Goal: Information Seeking & Learning: Learn about a topic

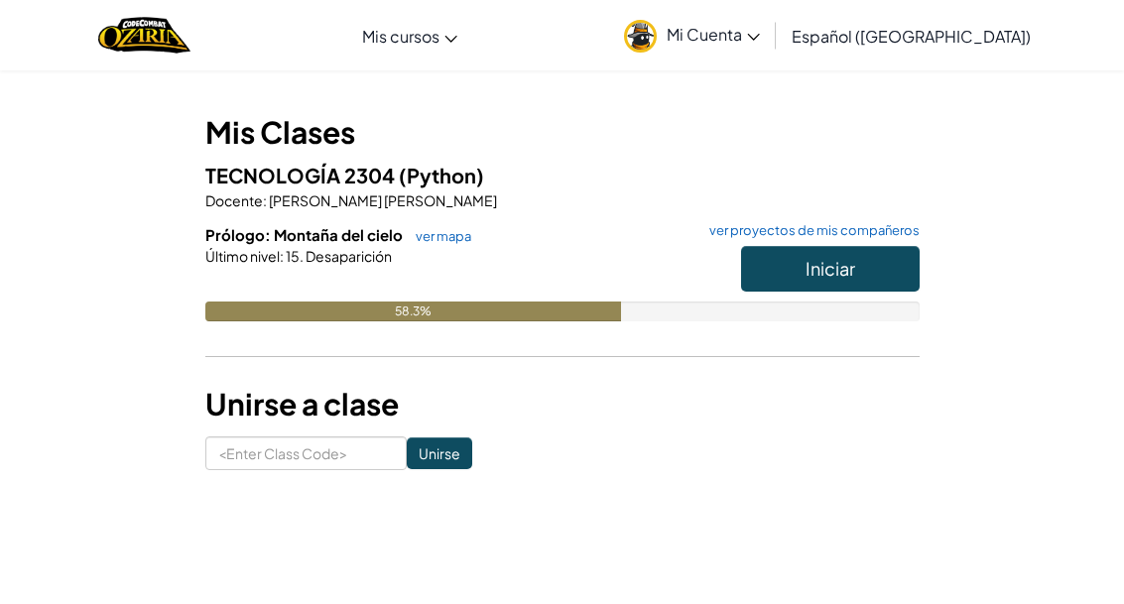
scroll to position [147, 0]
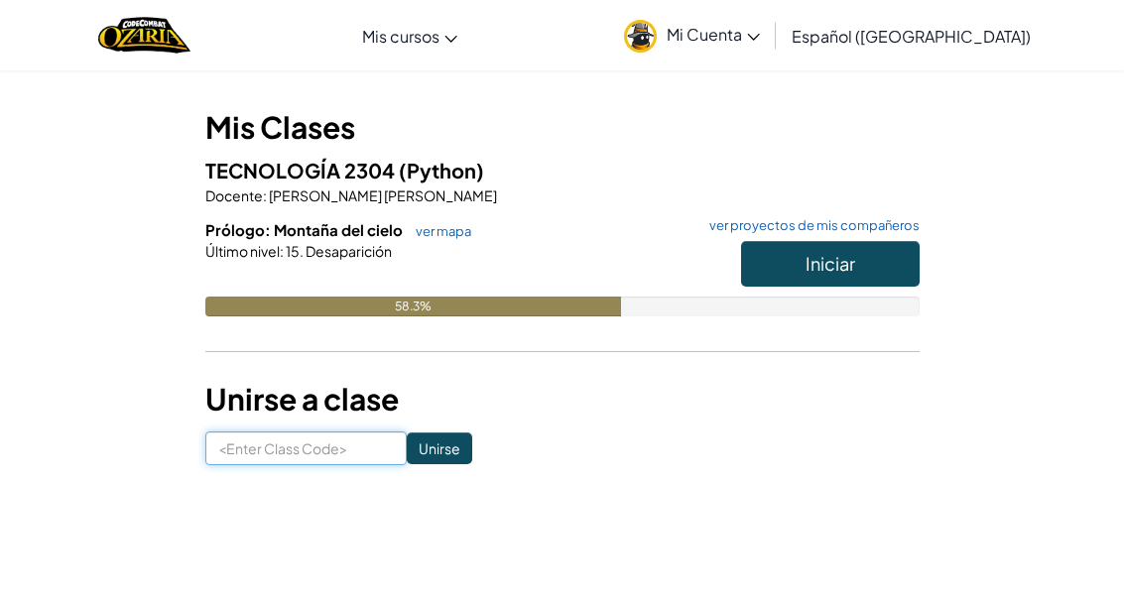
click at [241, 460] on input at bounding box center [305, 448] width 201 height 34
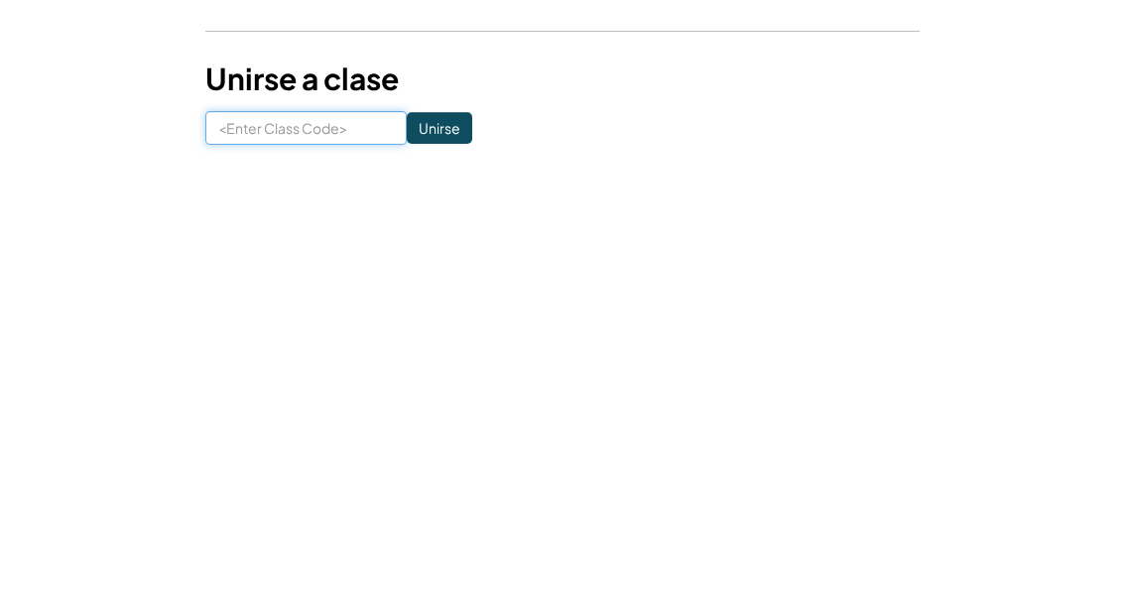
scroll to position [468, 0]
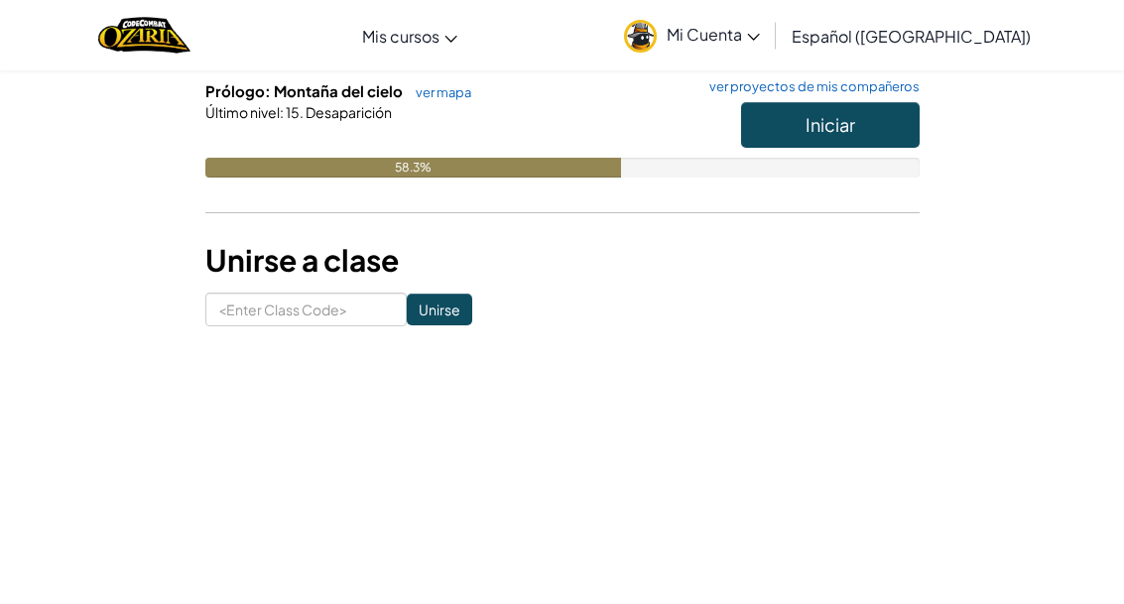
scroll to position [164, 0]
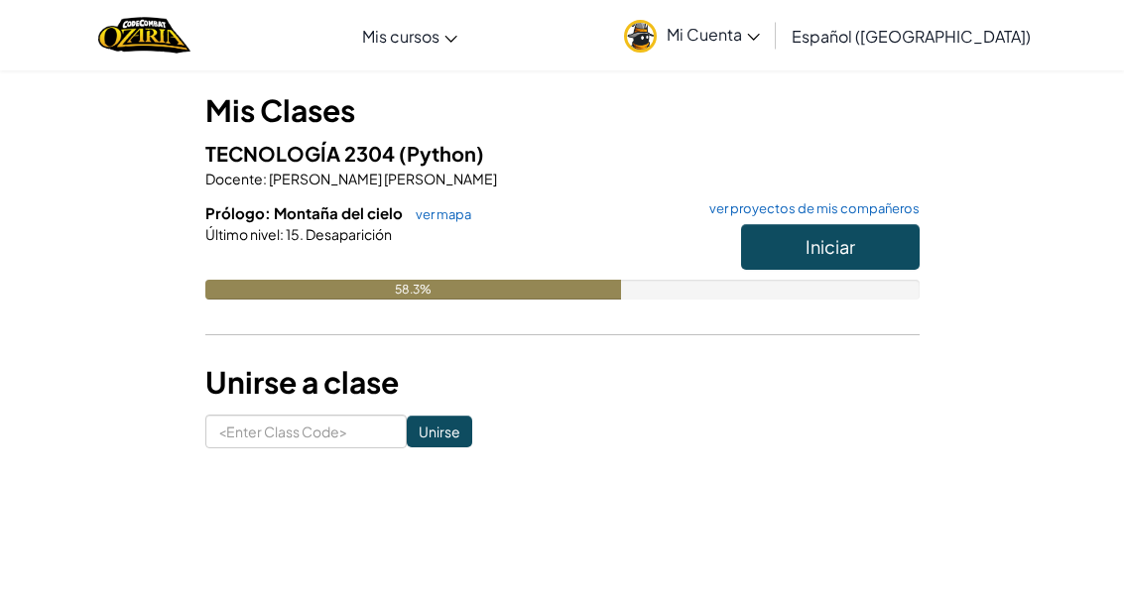
click at [760, 247] on button "Iniciar" at bounding box center [830, 247] width 179 height 46
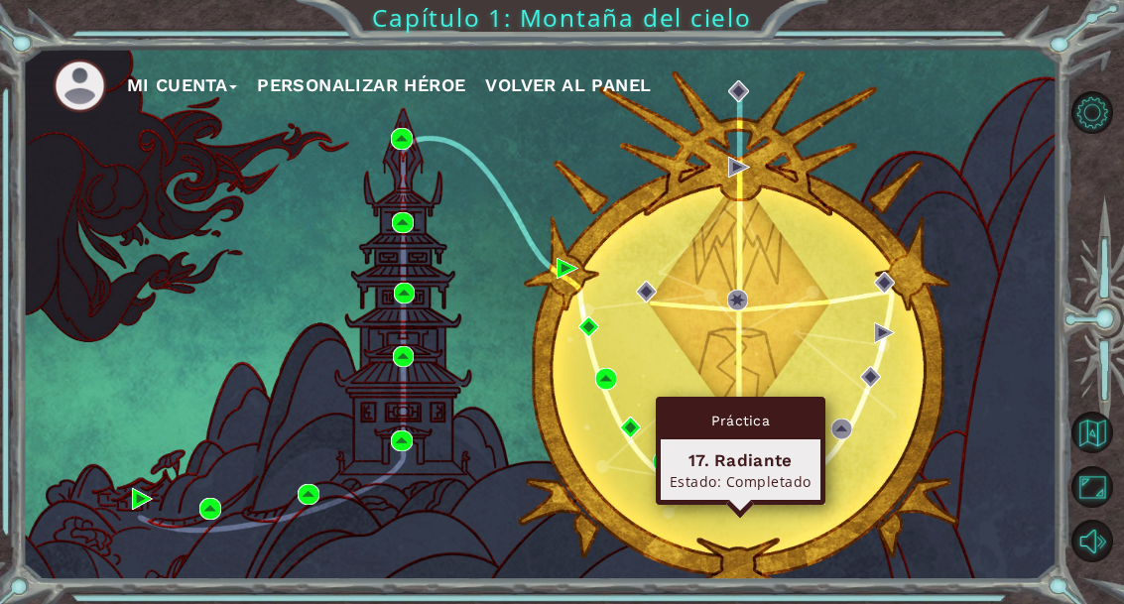
click at [623, 563] on div "Mi Cuenta Personalizar héroe Volver al panel" at bounding box center [540, 315] width 1034 height 532
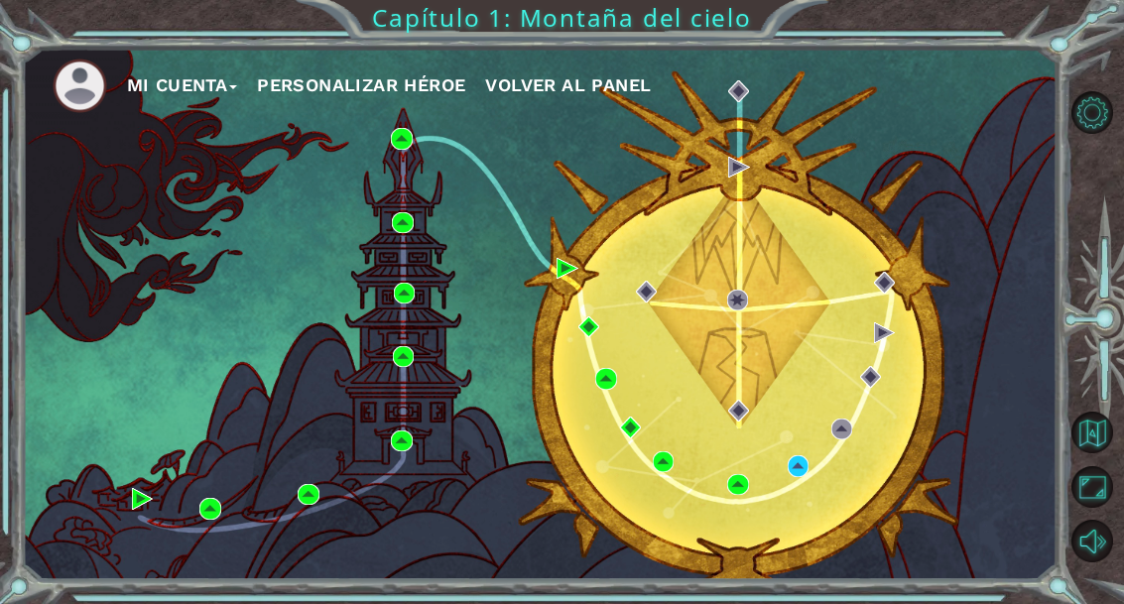
click at [720, 493] on div "Mi Cuenta Personalizar héroe Volver al panel" at bounding box center [540, 315] width 1034 height 532
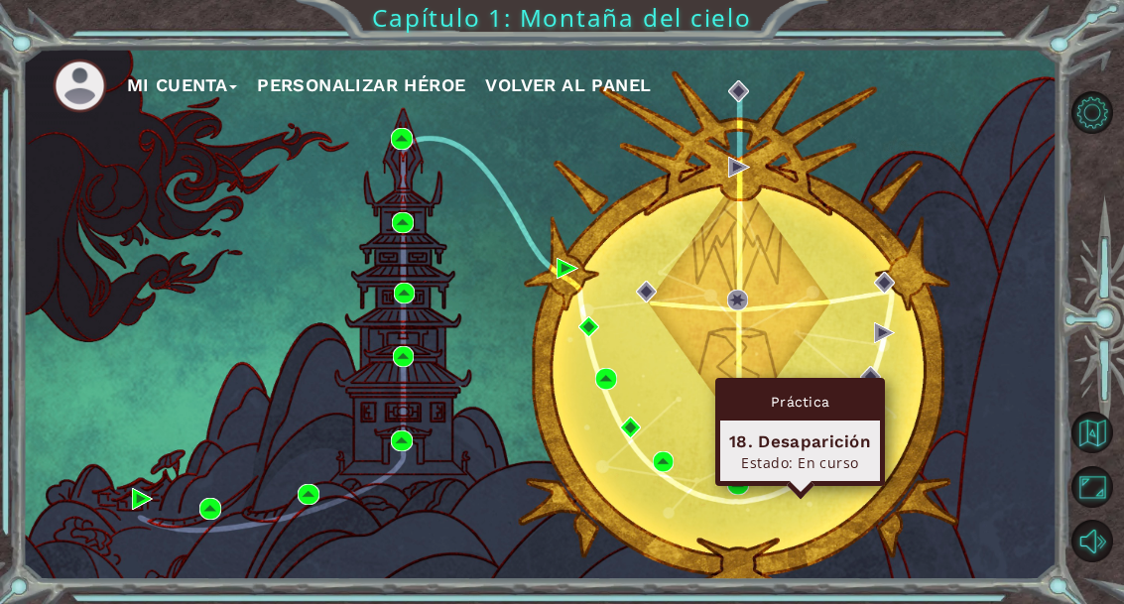
click at [773, 450] on div "18. Desaparición" at bounding box center [800, 441] width 142 height 24
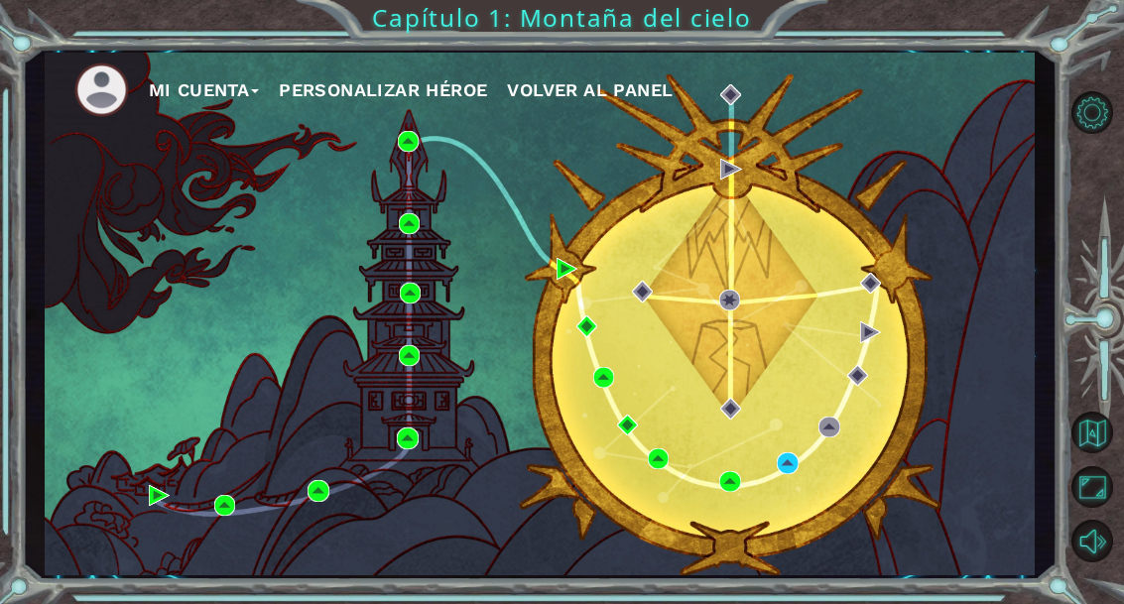
scroll to position [48, 0]
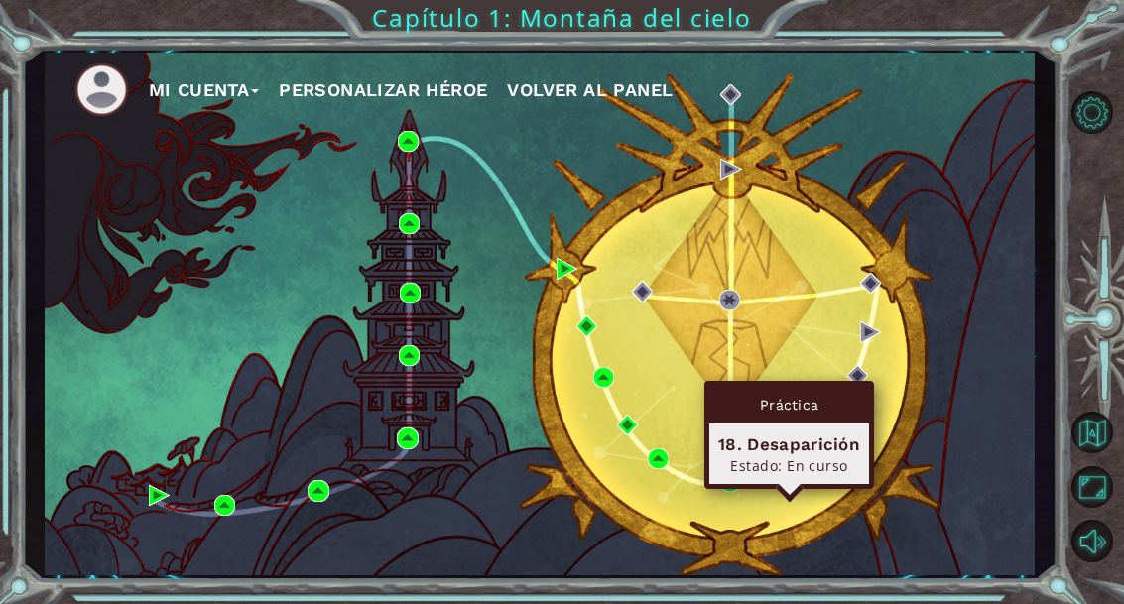
click at [793, 432] on div "18. Desaparición" at bounding box center [789, 444] width 142 height 24
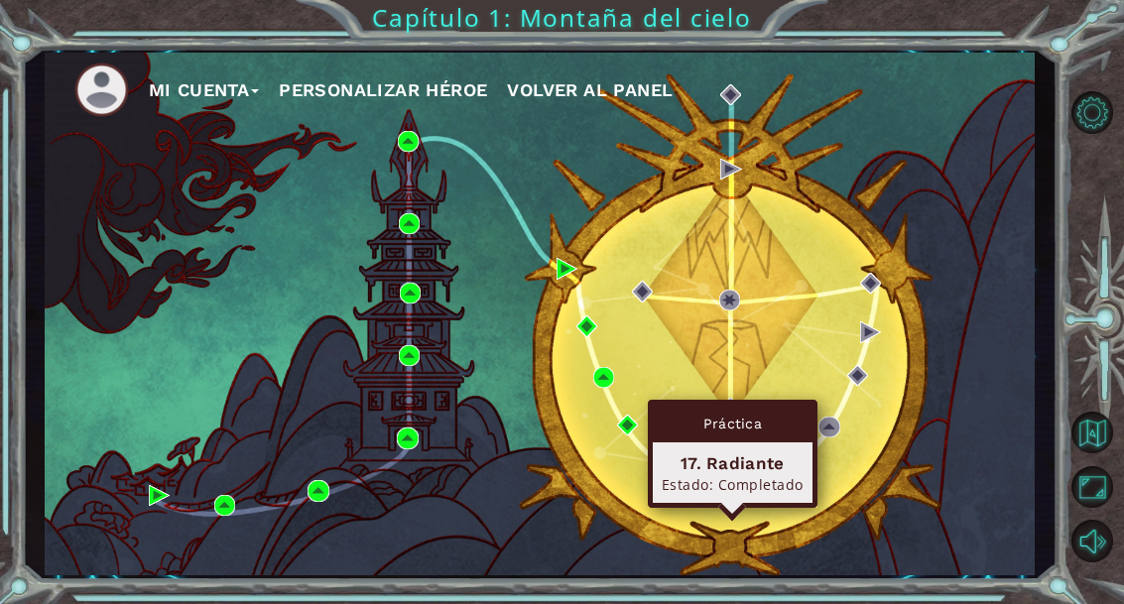
click at [758, 451] on div "17. Radiante" at bounding box center [733, 463] width 142 height 24
click at [740, 405] on div "Práctica" at bounding box center [733, 424] width 160 height 38
click at [772, 475] on div "Estado: Completado" at bounding box center [733, 484] width 142 height 19
click at [790, 448] on div "17. Radiante Estado: Completado" at bounding box center [733, 472] width 160 height 61
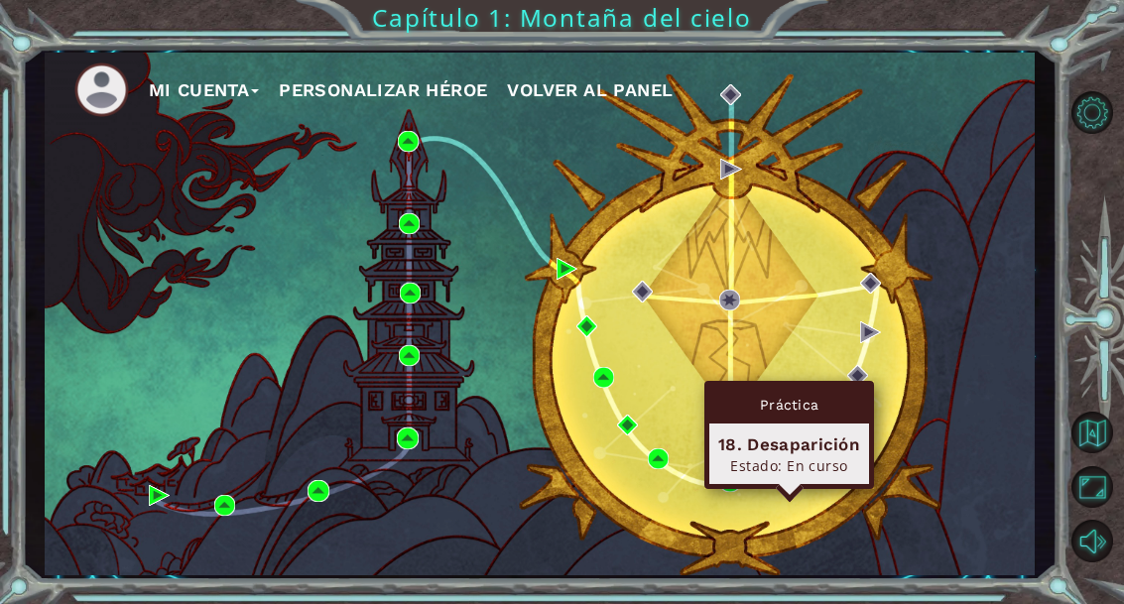
click at [835, 439] on div "Práctica 18. Desaparición Estado: En curso" at bounding box center [789, 435] width 170 height 108
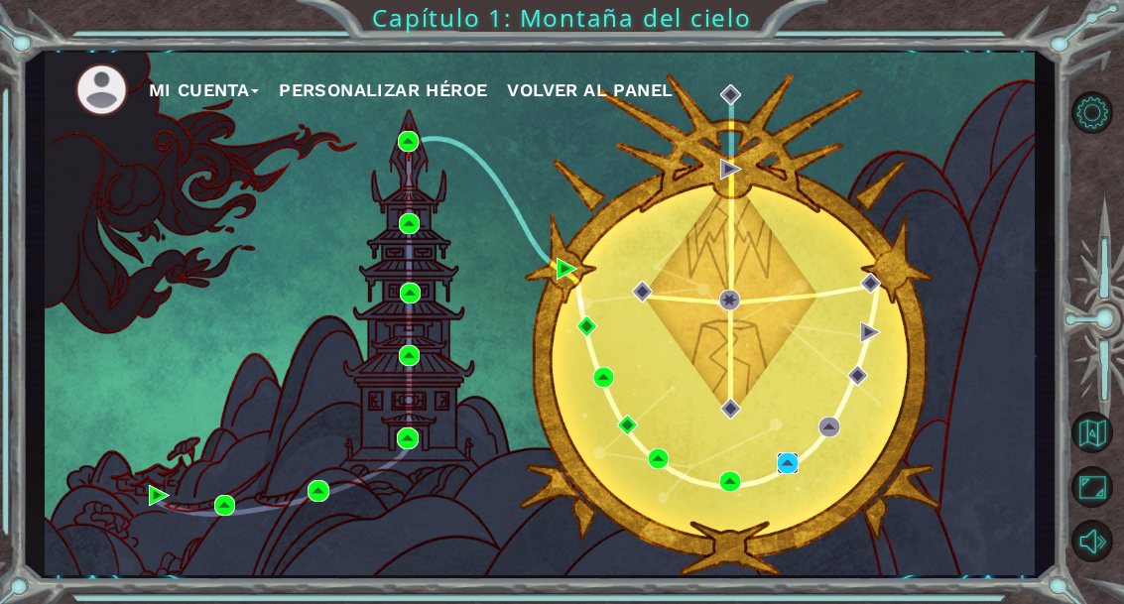
click at [777, 466] on img at bounding box center [787, 462] width 21 height 21
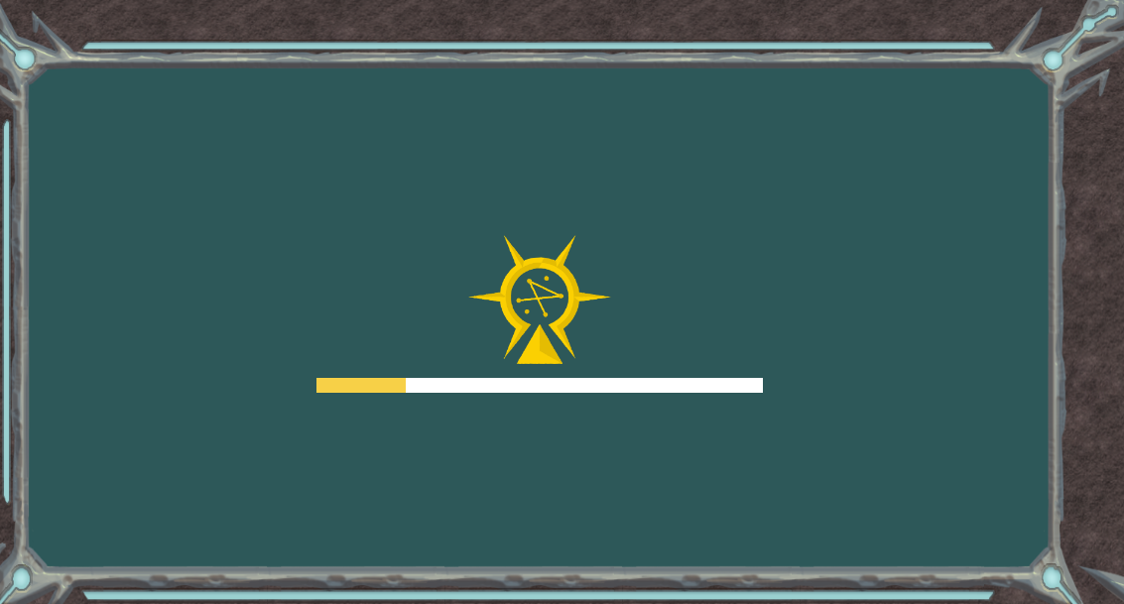
click at [772, 510] on div "Goals Error cargando del servidor Deberás unirte a un curso para jugar a este n…" at bounding box center [562, 302] width 1124 height 604
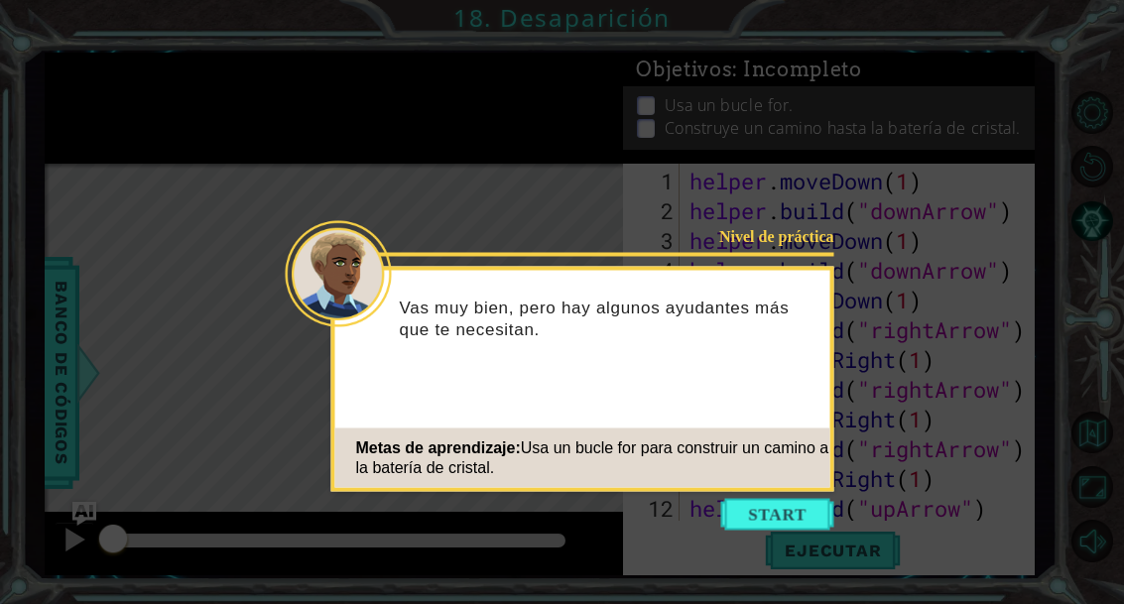
click at [765, 516] on button "Start" at bounding box center [777, 515] width 113 height 32
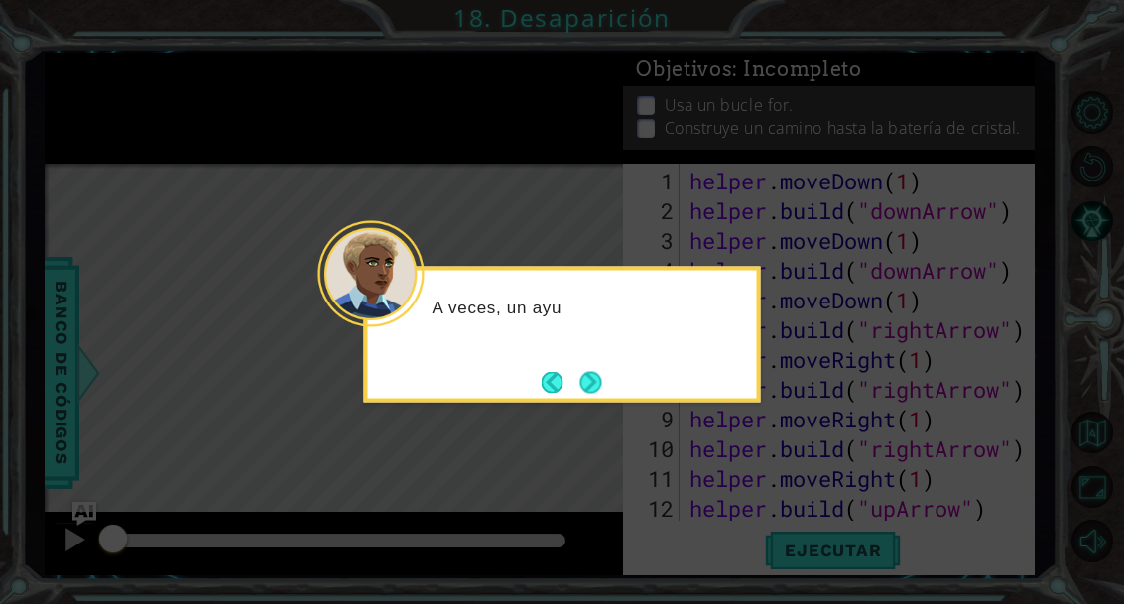
click at [583, 387] on button "Next" at bounding box center [590, 382] width 22 height 22
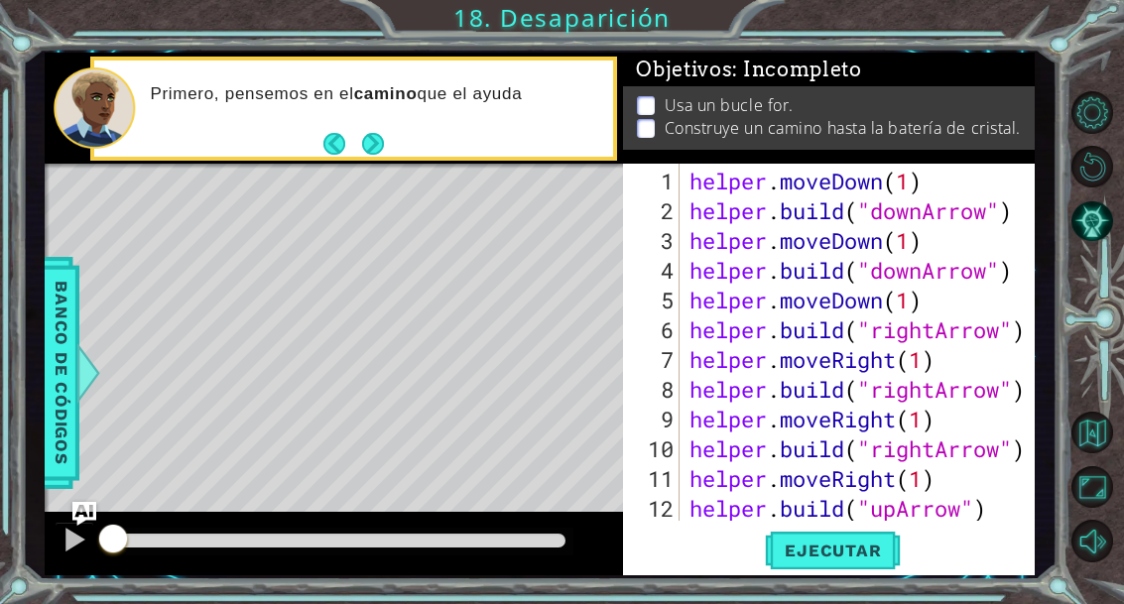
click at [809, 591] on div "1 ההההההההההההההההההההההההההההההההההההההההההההההההההההההההההההההההההההההההההההה…" at bounding box center [562, 302] width 1124 height 604
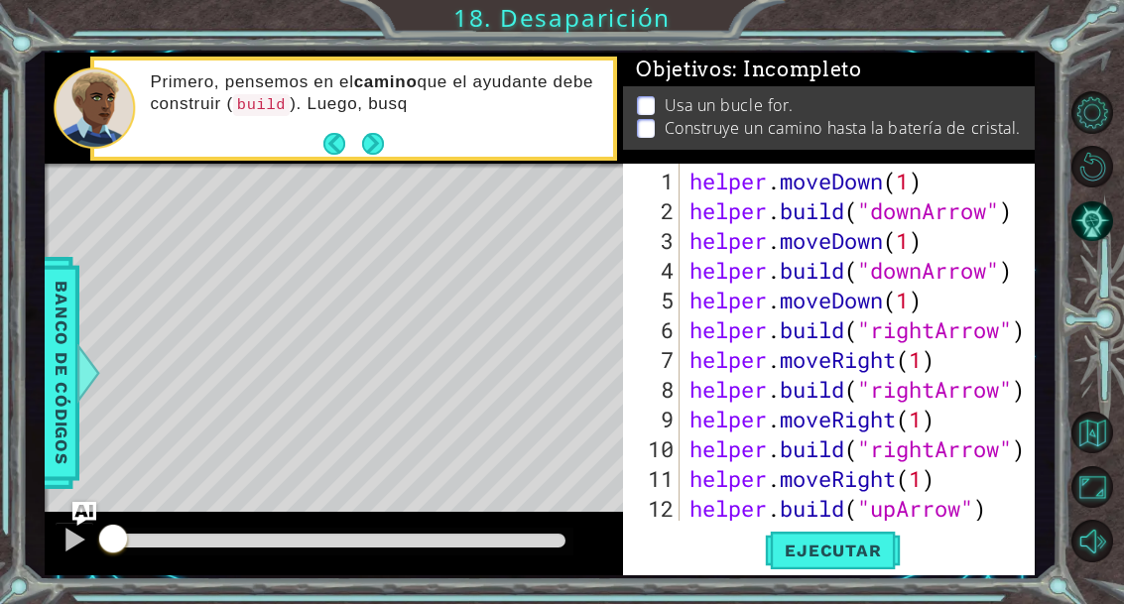
click at [784, 571] on button "Ejecutar" at bounding box center [833, 551] width 136 height 41
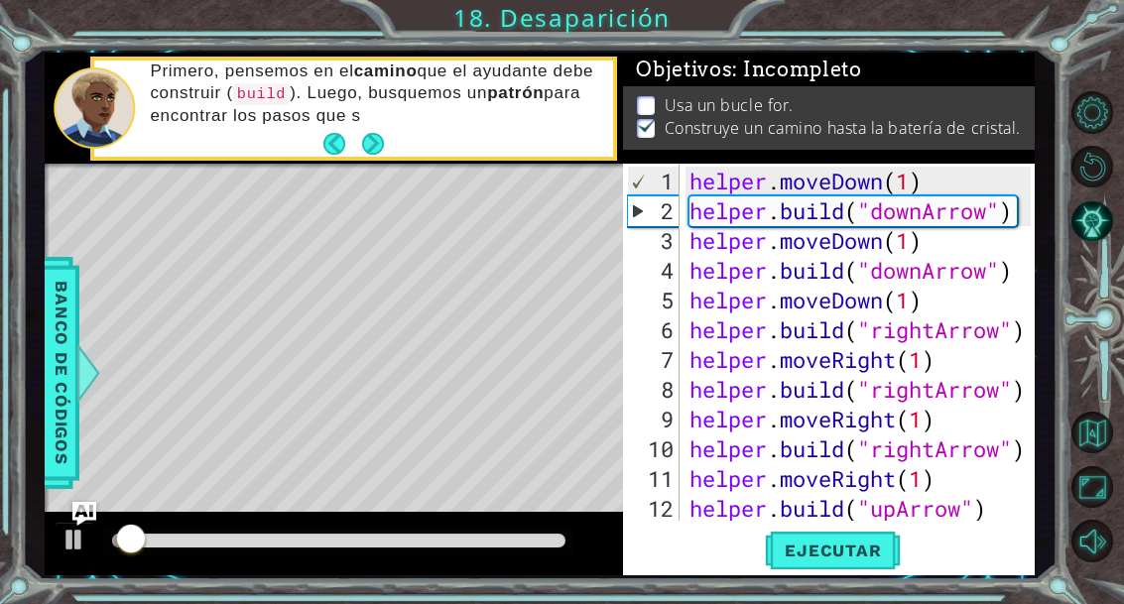
click at [649, 156] on div "Objetivos : Incompleto Usa un bucle for. Construye un camino hasta la batería d…" at bounding box center [829, 108] width 412 height 111
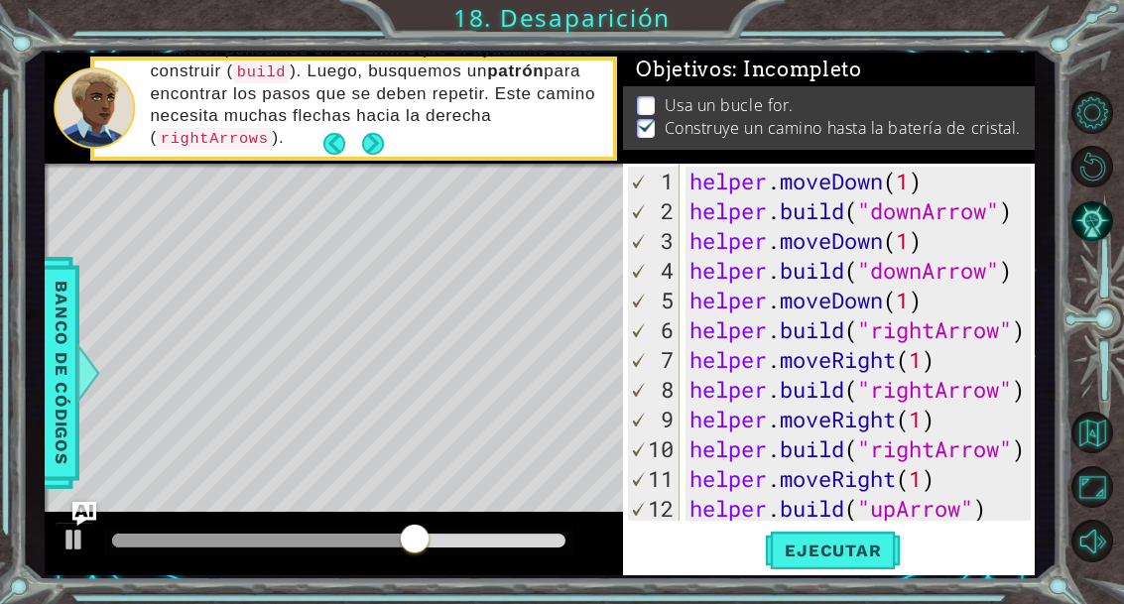
click at [372, 155] on button "Next" at bounding box center [373, 144] width 22 height 22
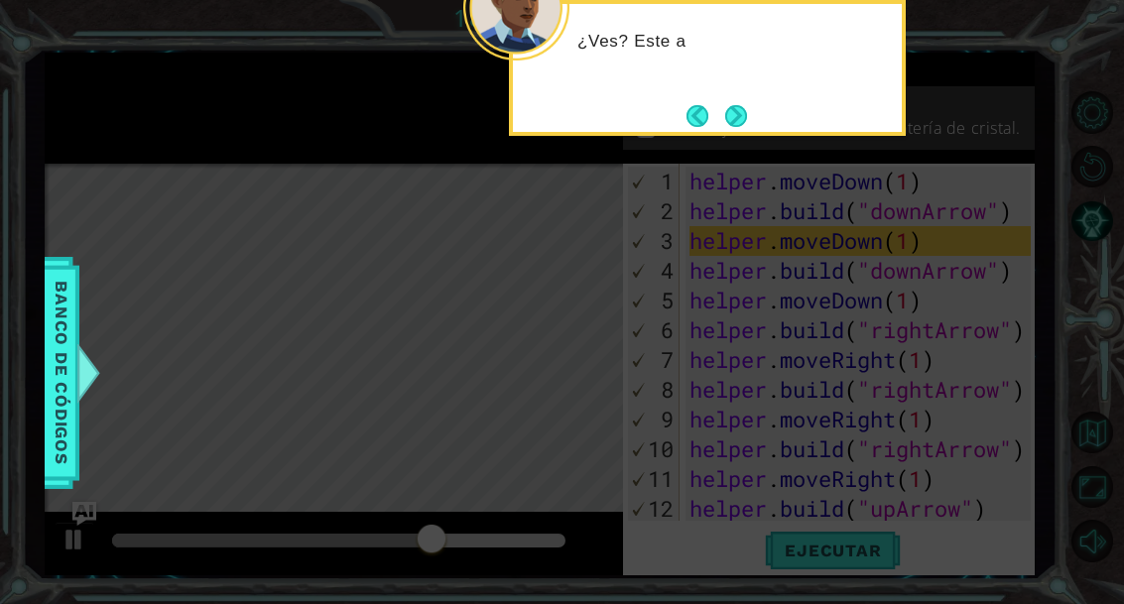
click at [725, 105] on button "Next" at bounding box center [736, 116] width 22 height 22
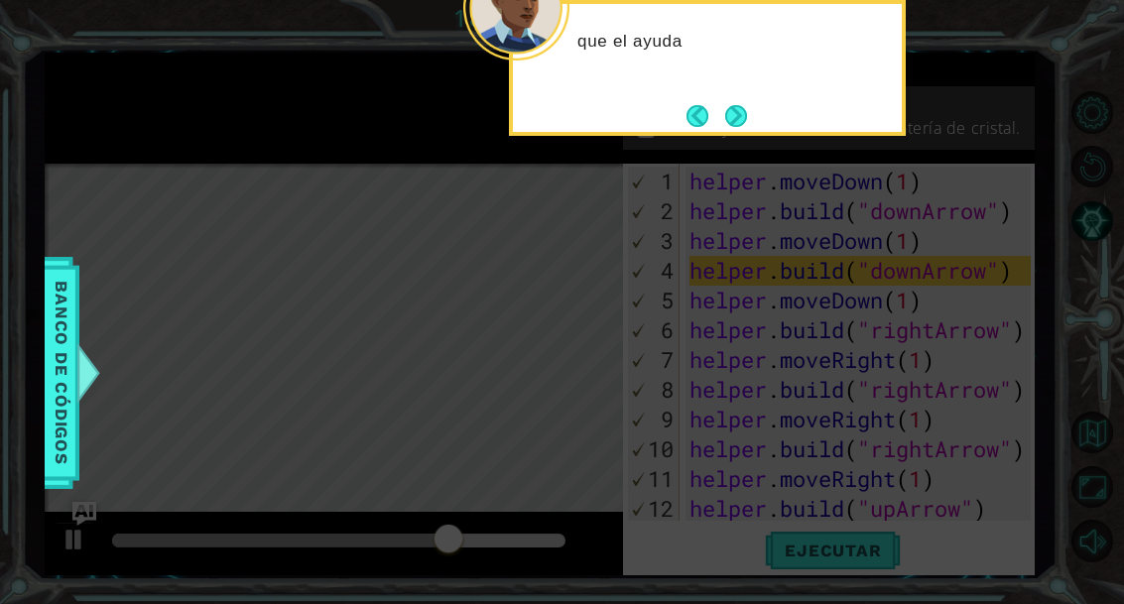
click at [747, 105] on button "Next" at bounding box center [736, 116] width 22 height 22
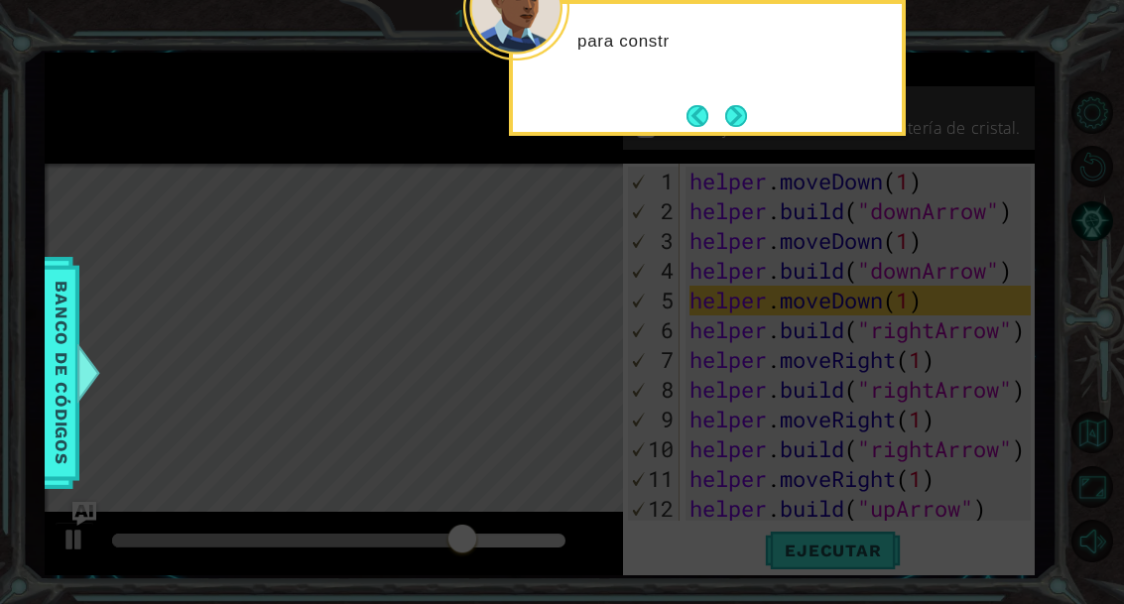
click at [731, 105] on button "Next" at bounding box center [736, 116] width 22 height 22
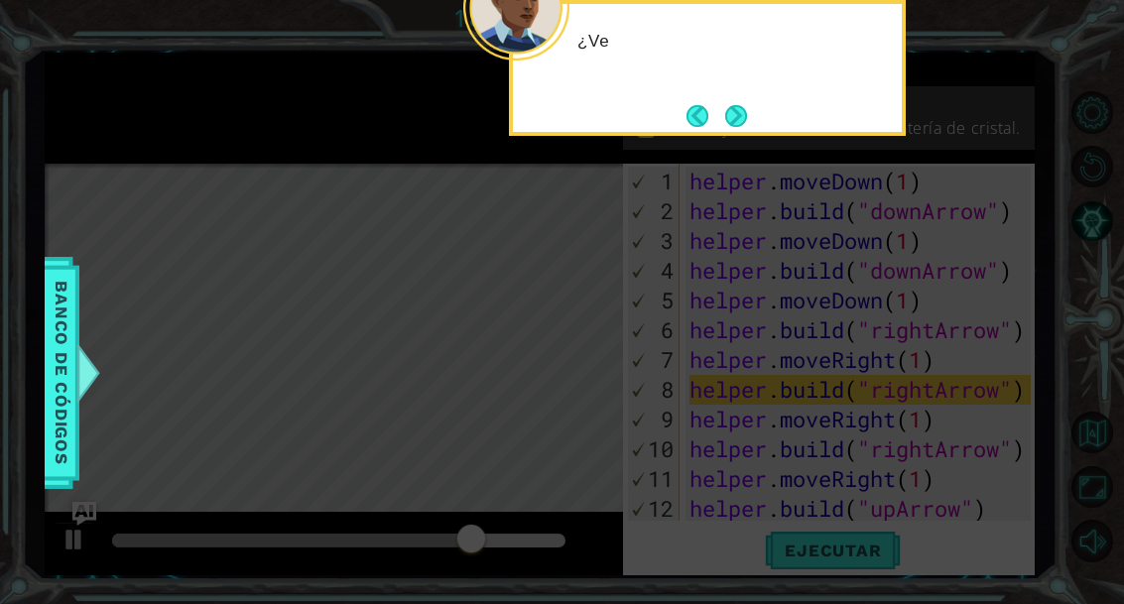
click at [732, 105] on button "Next" at bounding box center [736, 116] width 22 height 22
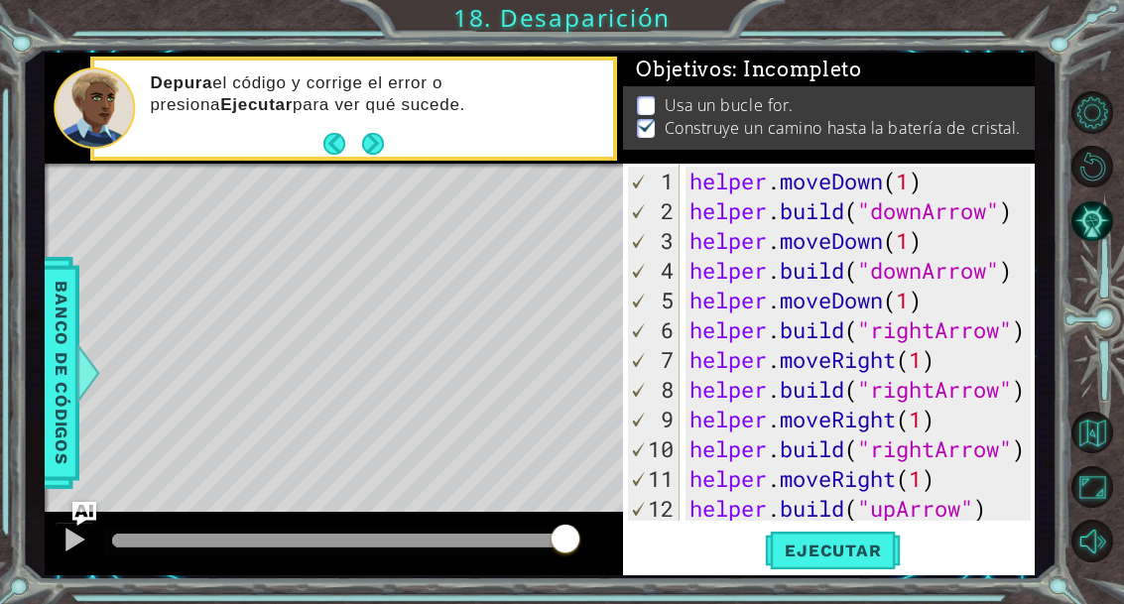
click at [67, 543] on div at bounding box center [74, 540] width 26 height 26
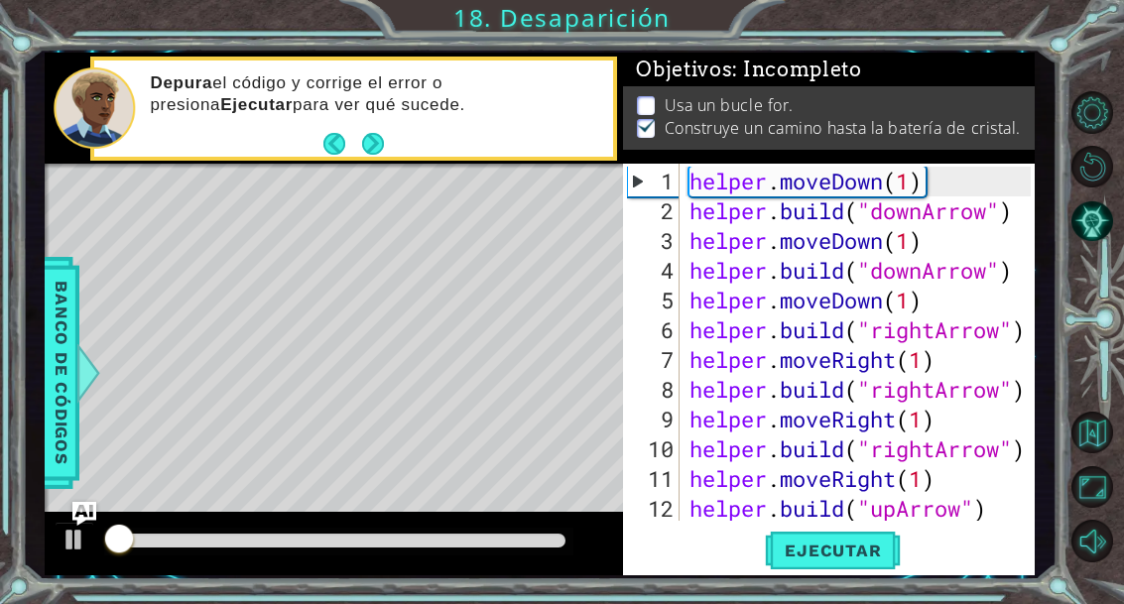
click at [190, 148] on div "Depura el código y corrige el error o presiona Ejecutar para ver qué sucede." at bounding box center [374, 108] width 477 height 92
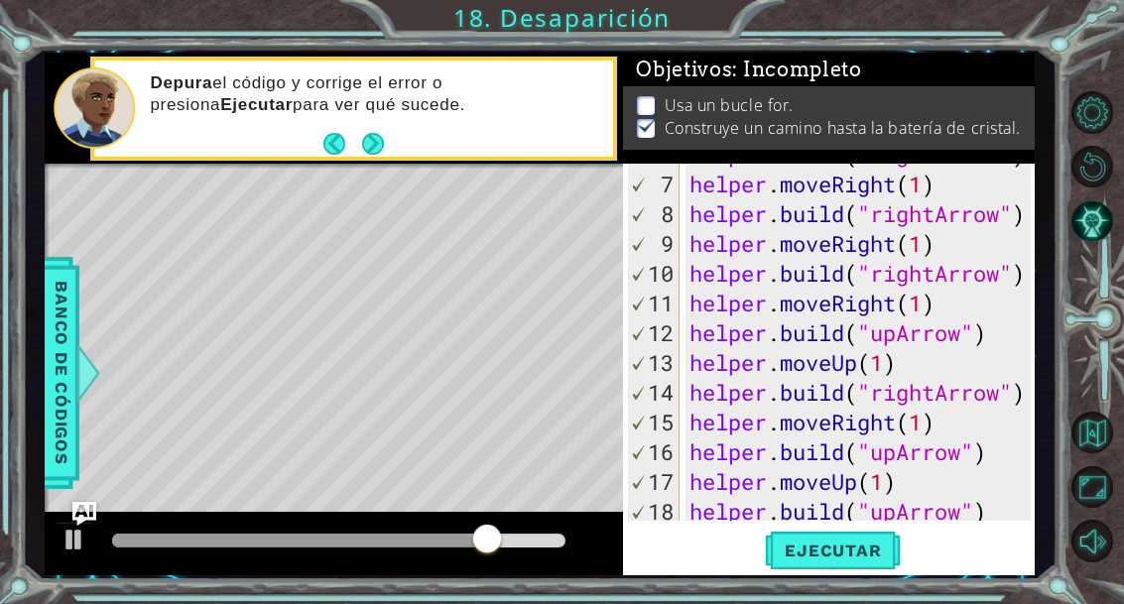
scroll to position [238, 0]
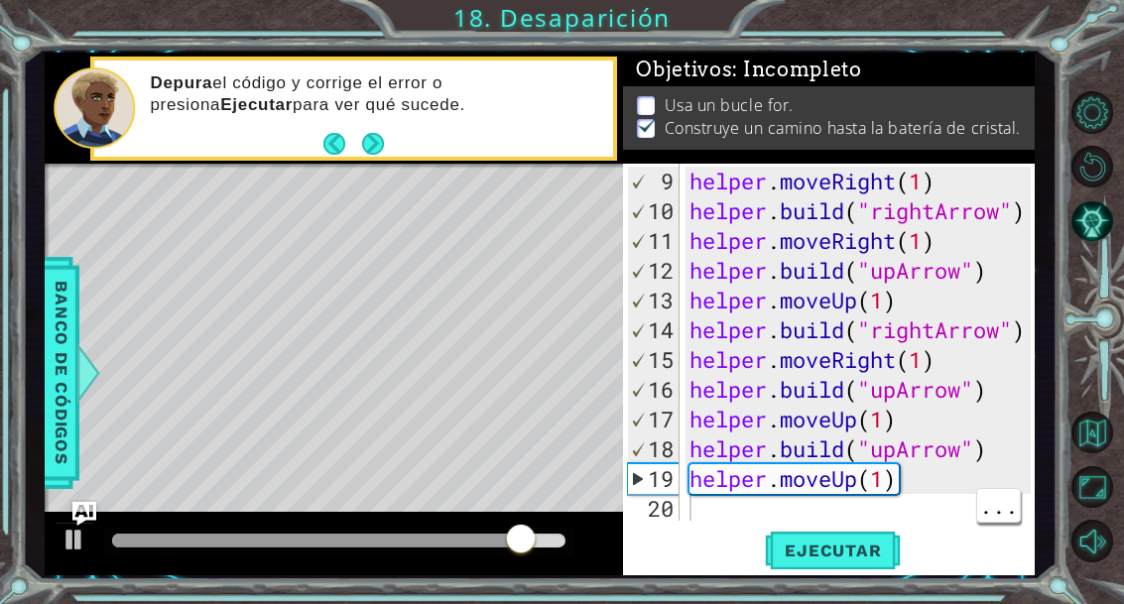
click at [711, 499] on div "helper . moveRight ( 1 ) helper . build ( "rightArrow" ) helper . moveRight ( 1…" at bounding box center [862, 375] width 355 height 417
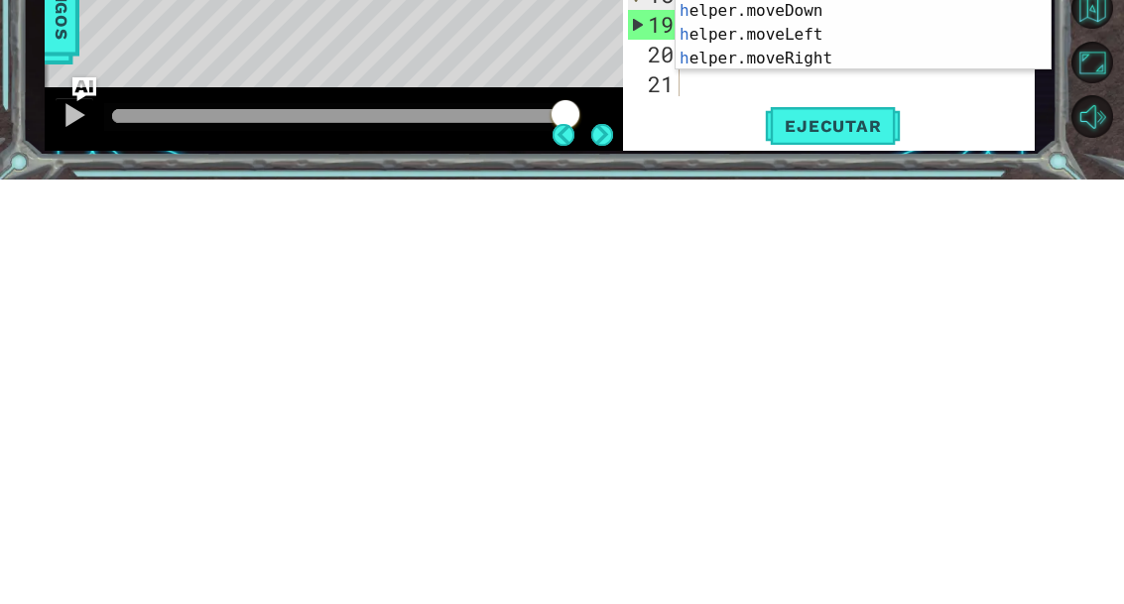
scroll to position [72, 0]
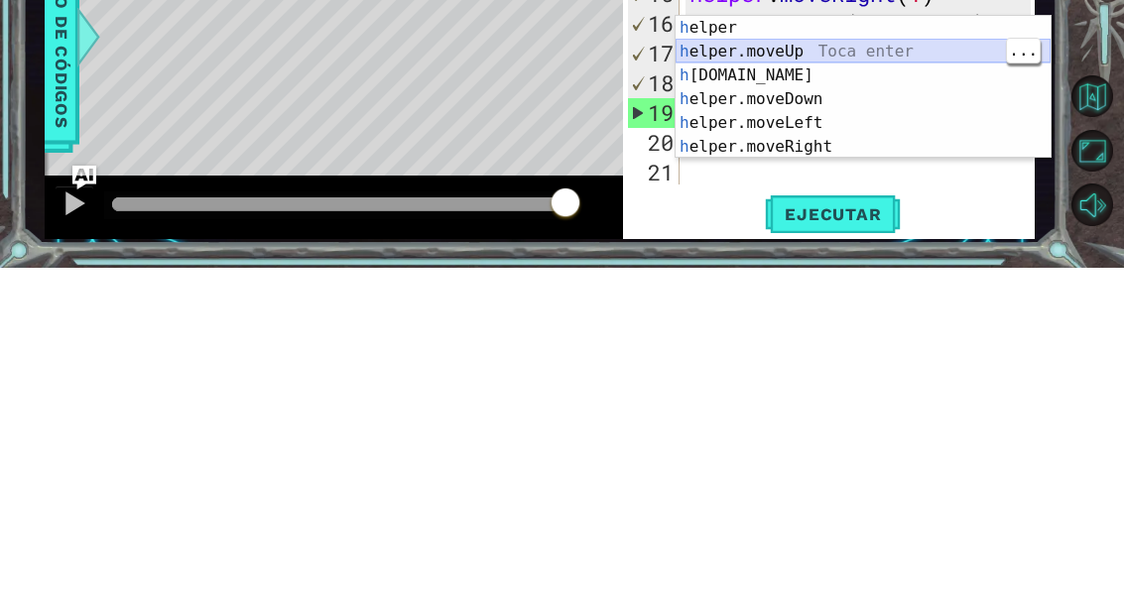
click at [721, 352] on div "h elper Toca enter h elper.moveUp Toca enter h [DOMAIN_NAME] Toca enter h elper…" at bounding box center [862, 447] width 375 height 190
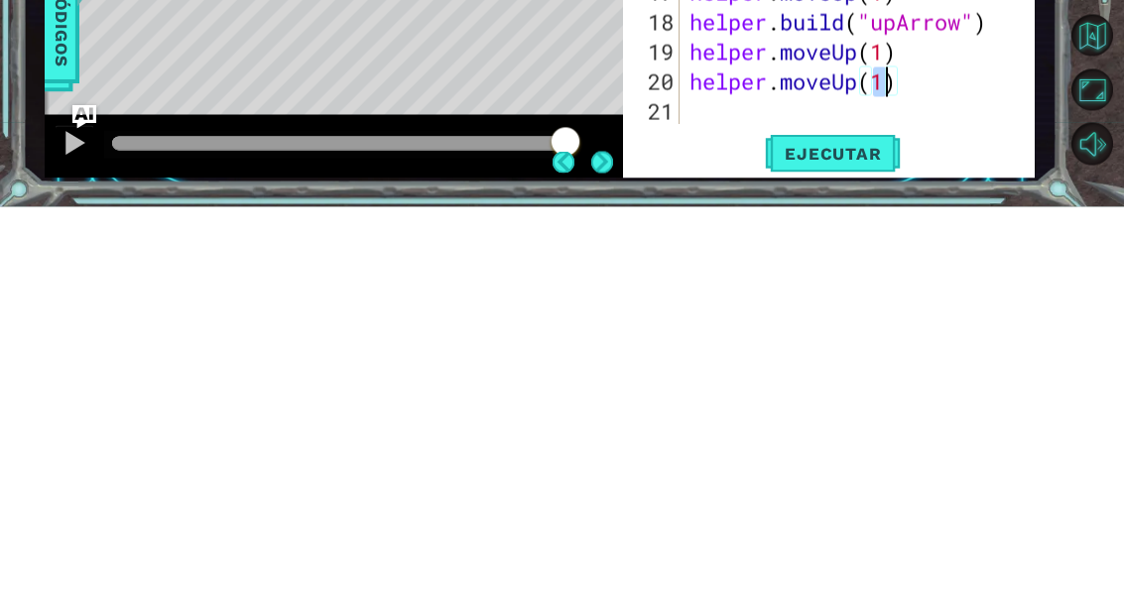
scroll to position [75, 0]
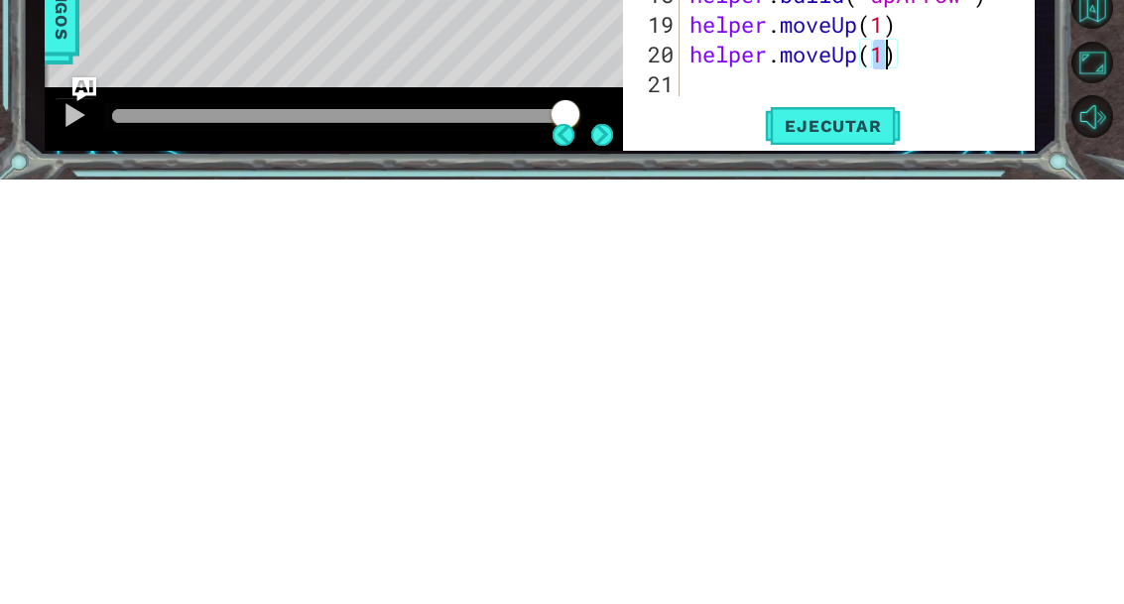
click at [788, 531] on button "Ejecutar" at bounding box center [833, 551] width 136 height 41
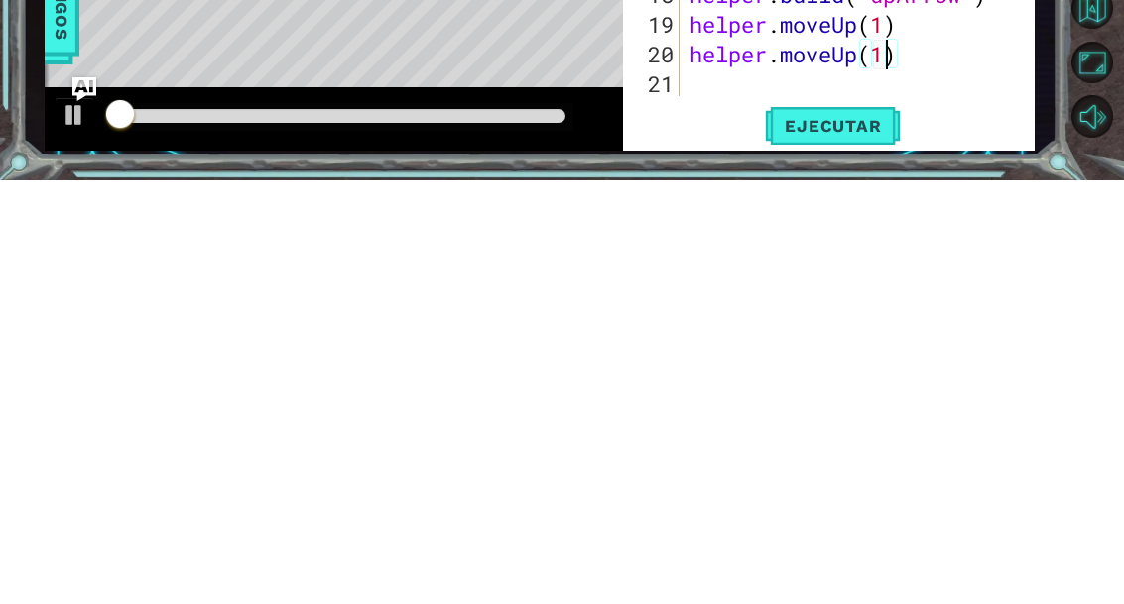
click at [802, 541] on span "Ejecutar" at bounding box center [833, 551] width 136 height 20
click at [275, 164] on div "Level Map" at bounding box center [503, 456] width 916 height 584
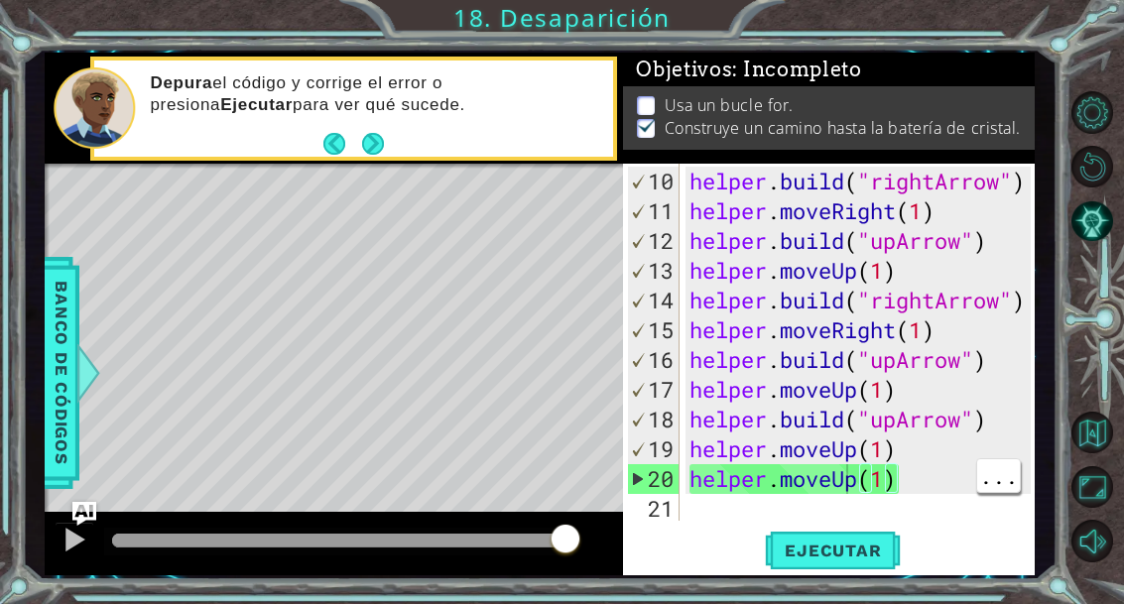
click at [852, 481] on div "helper . build ( "rightArrow" ) helper . moveRight ( 1 ) helper . build ( "upAr…" at bounding box center [862, 375] width 355 height 417
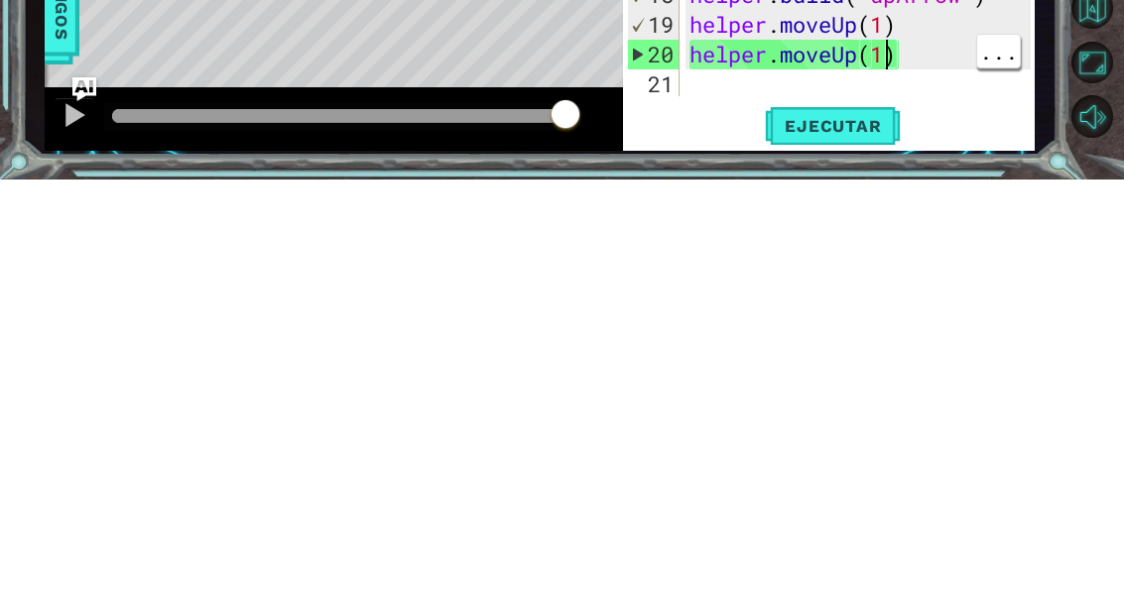
click at [882, 167] on div "helper . build ( "rightArrow" ) helper . moveRight ( 1 ) helper . build ( "upAr…" at bounding box center [862, 375] width 355 height 417
click at [888, 167] on div "helper . build ( "rightArrow" ) helper . moveRight ( 1 ) helper . build ( "upAr…" at bounding box center [862, 375] width 355 height 417
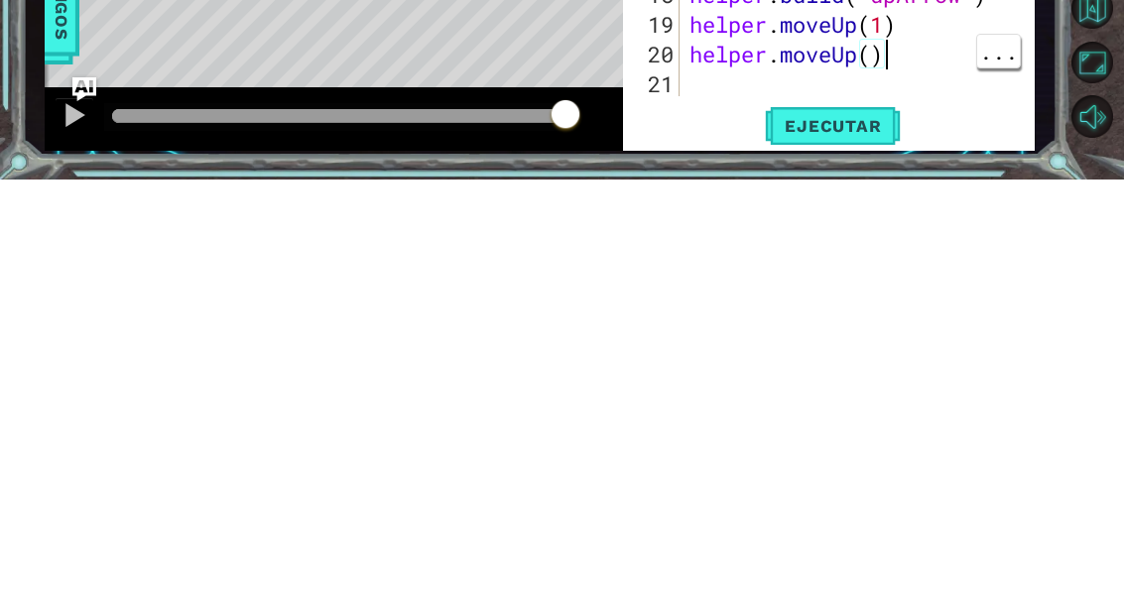
click at [885, 167] on div "helper . build ( "rightArrow" ) helper . moveRight ( 1 ) helper . build ( "upAr…" at bounding box center [862, 375] width 355 height 417
type textarea "abcde fg"
click at [536, 164] on div "Level Map" at bounding box center [503, 456] width 916 height 584
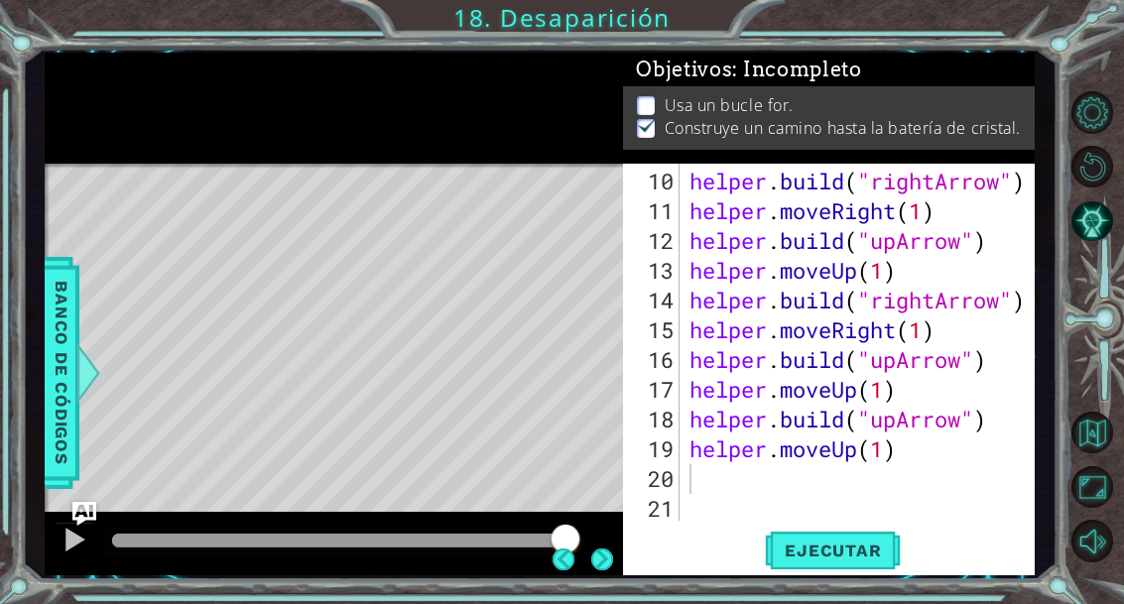
scroll to position [75, 0]
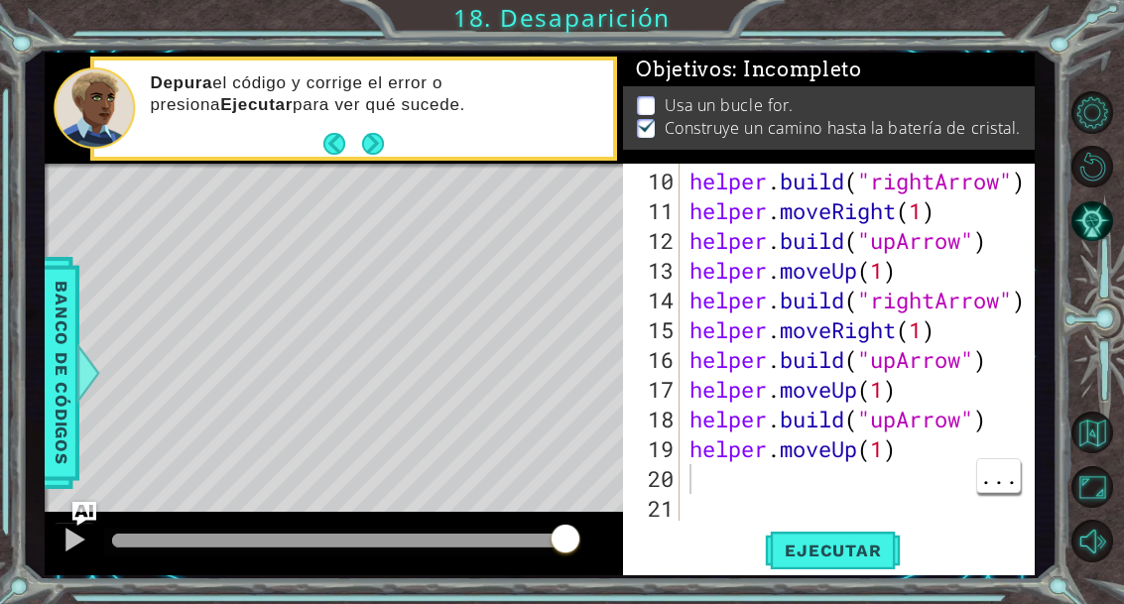
click at [742, 468] on div "helper . build ( "rightArrow" ) helper . moveRight ( 1 ) helper . build ( "upAr…" at bounding box center [862, 375] width 355 height 417
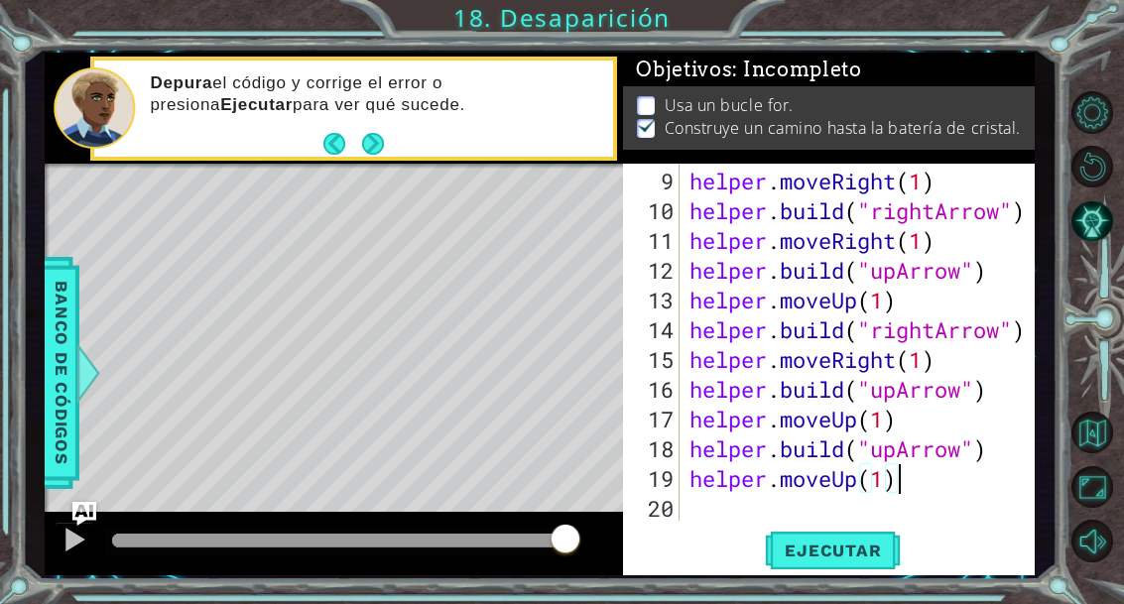
click at [602, 119] on div "Depura el código y corrige el error o presiona Ejecutar para ver qué sucede." at bounding box center [374, 108] width 477 height 92
click at [862, 570] on button "Ejecutar" at bounding box center [833, 551] width 136 height 41
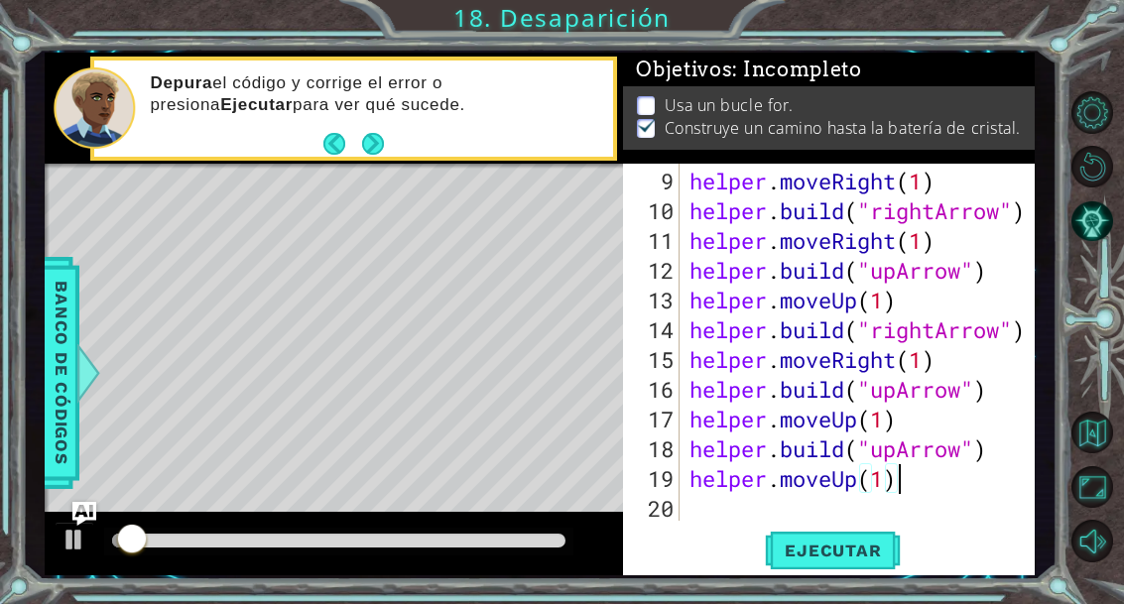
click at [856, 55] on div "Objetivos : Incompleto" at bounding box center [829, 70] width 412 height 34
click at [825, 551] on span "Ejecutar" at bounding box center [833, 551] width 136 height 20
click at [810, 49] on div "1 ההההההההההההההההההההההההההההההההההההההההההההההההההההההההההההההההההההההההההההה…" at bounding box center [562, 302] width 1124 height 604
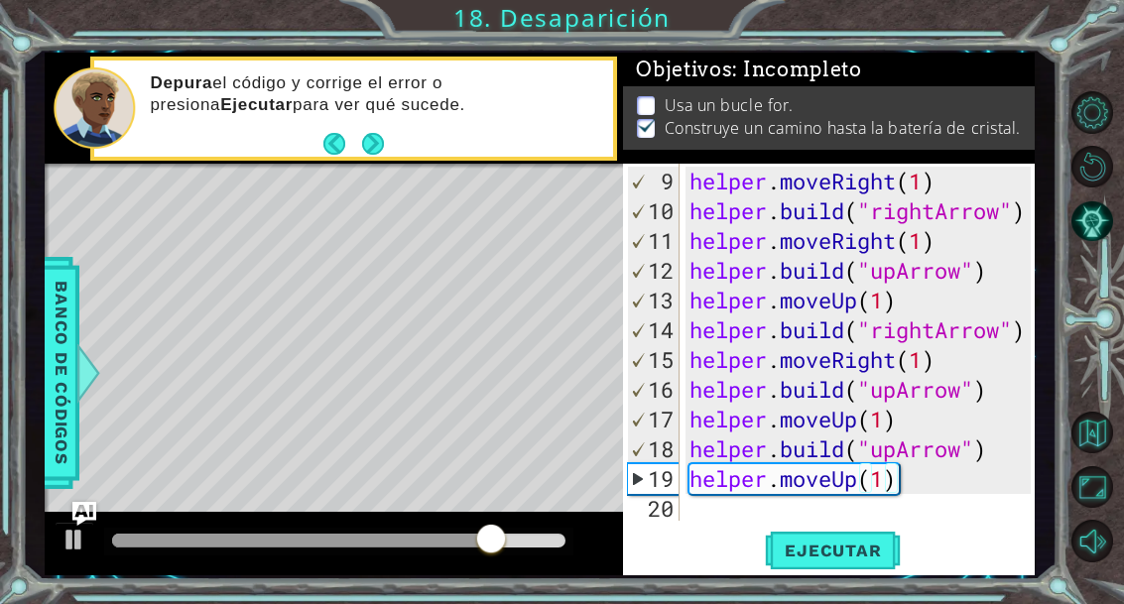
click at [382, 150] on button "Next" at bounding box center [373, 144] width 22 height 22
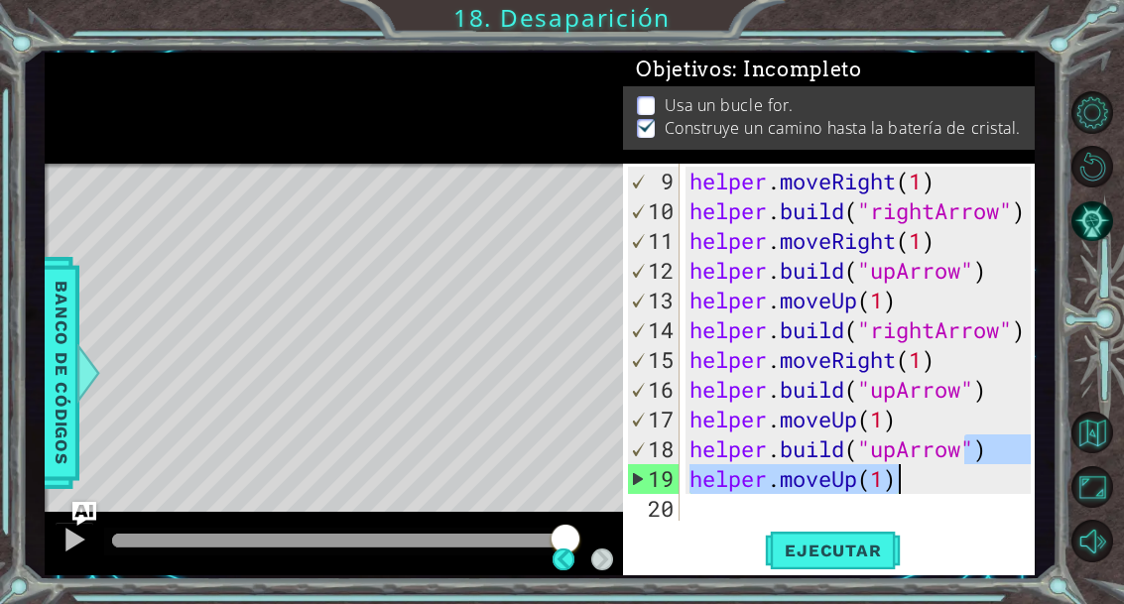
scroll to position [68, 0]
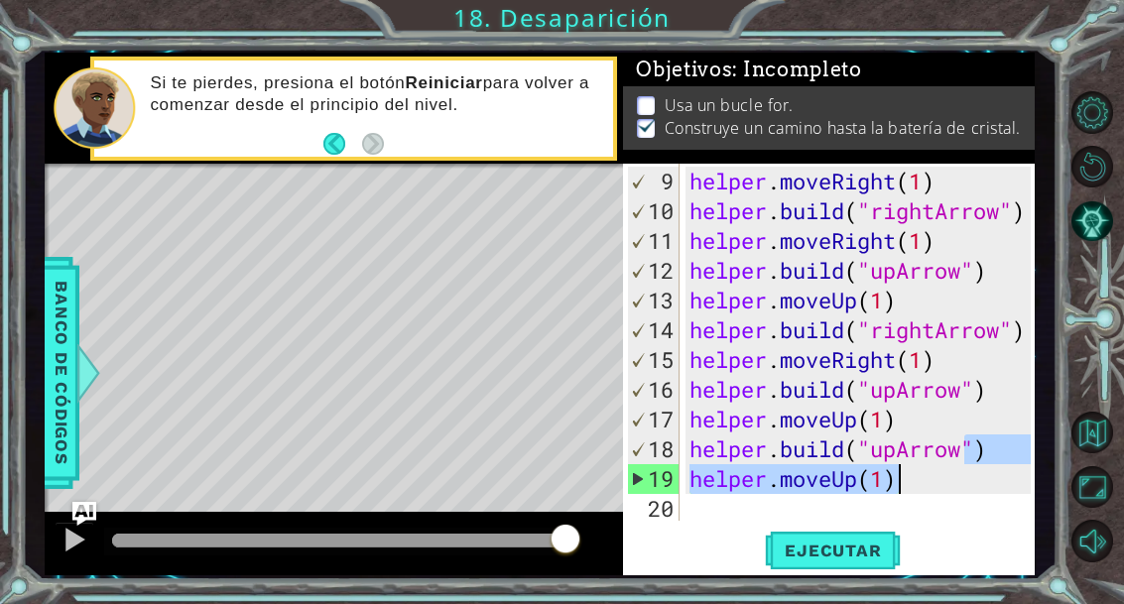
click at [70, 534] on div at bounding box center [74, 540] width 26 height 26
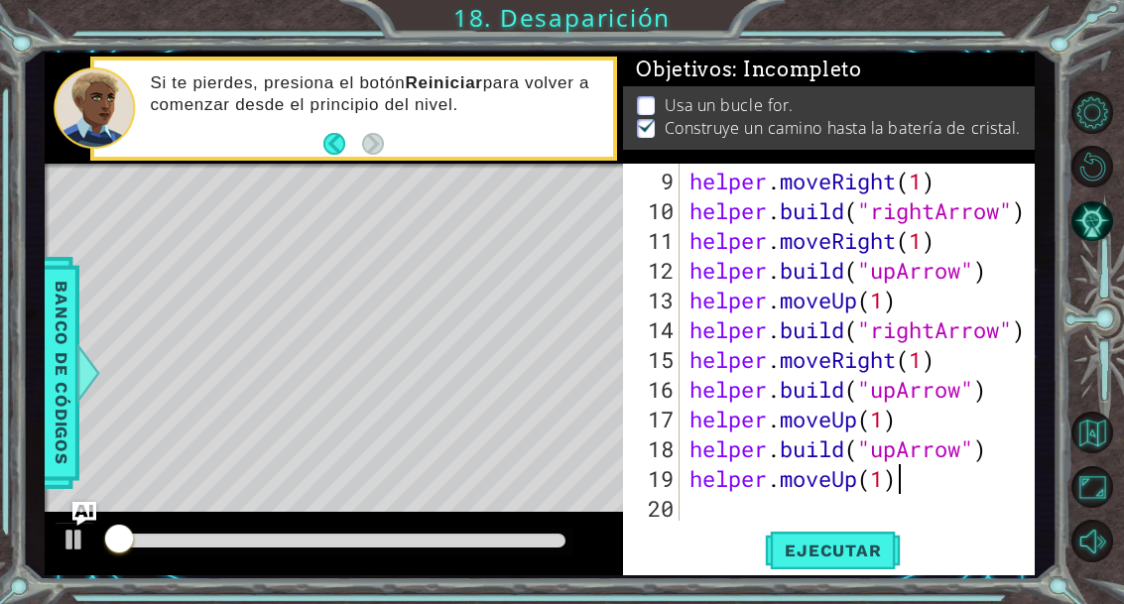
click at [564, 144] on div "Si te pierdes, presiona el botón [PERSON_NAME] para volver a comenzar desde el …" at bounding box center [374, 108] width 477 height 92
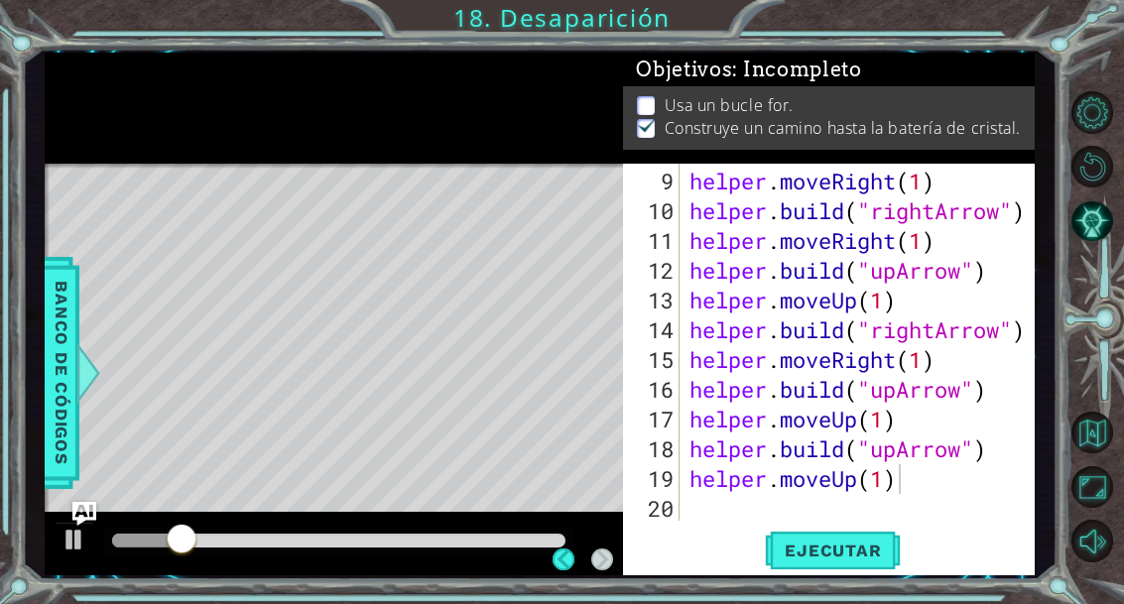
scroll to position [71, 0]
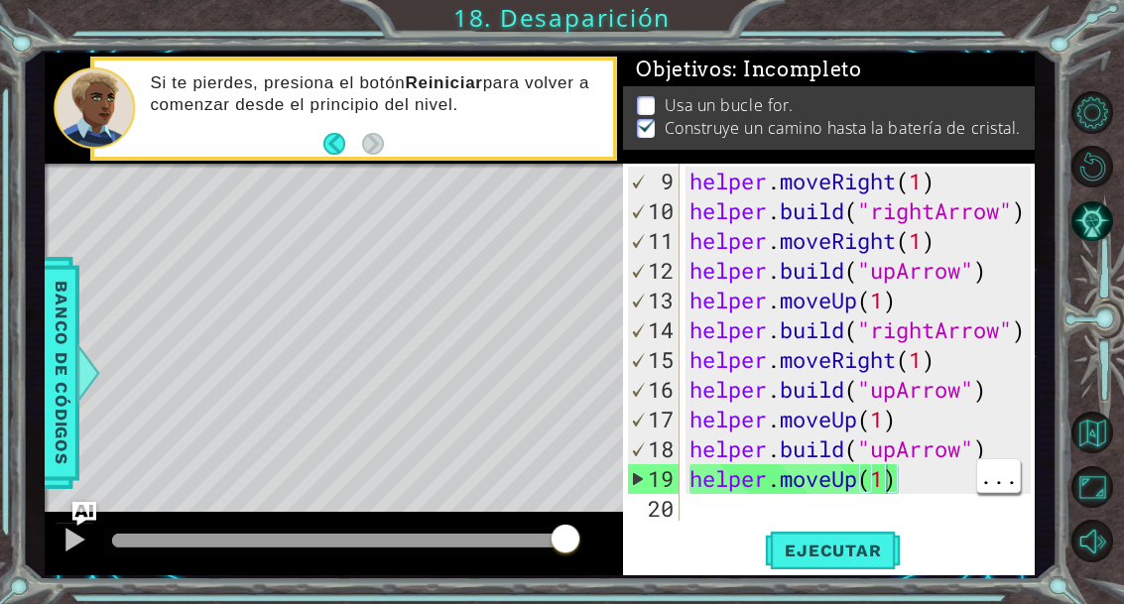
click at [872, 477] on div "helper . moveRight ( 1 ) helper . build ( "rightArrow" ) helper . moveRight ( 1…" at bounding box center [862, 375] width 355 height 417
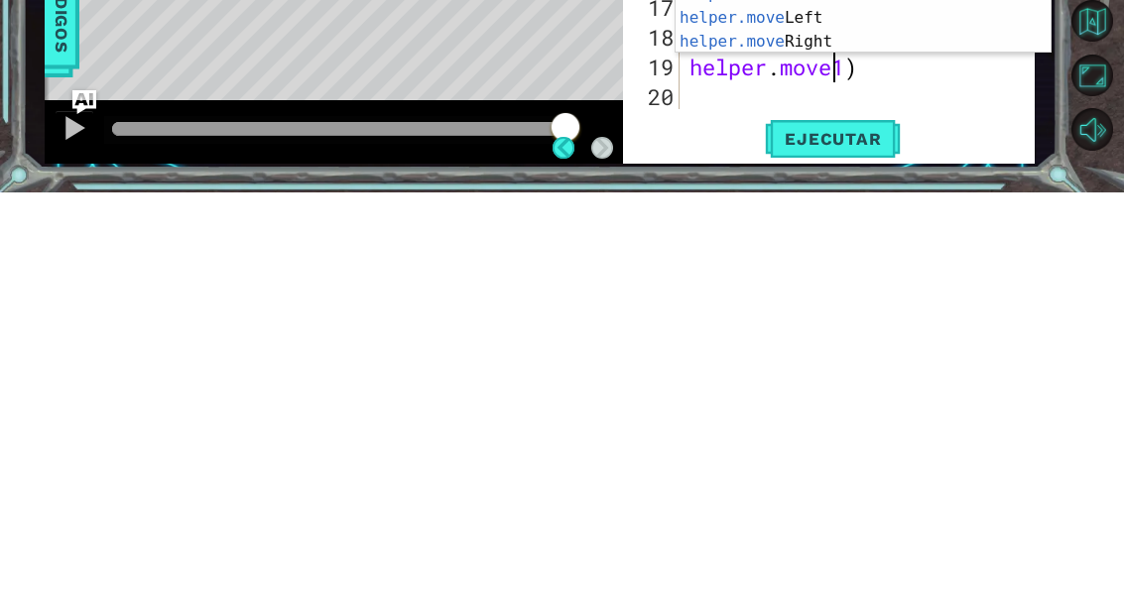
scroll to position [75, 0]
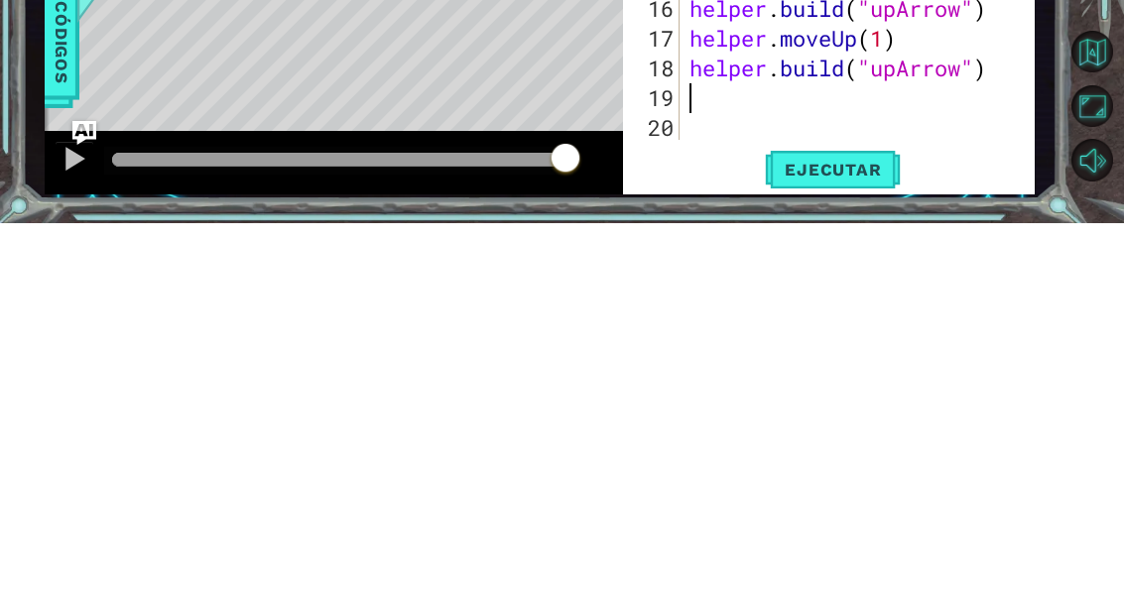
click at [811, 541] on span "Ejecutar" at bounding box center [833, 551] width 136 height 20
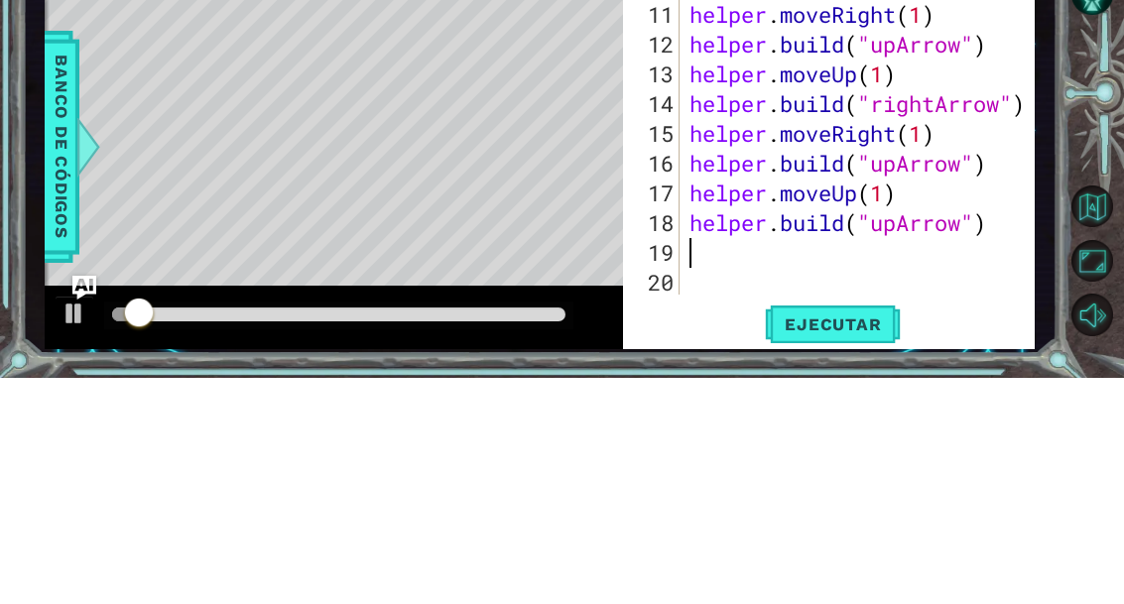
click at [577, 164] on div "Level Map" at bounding box center [503, 456] width 916 height 584
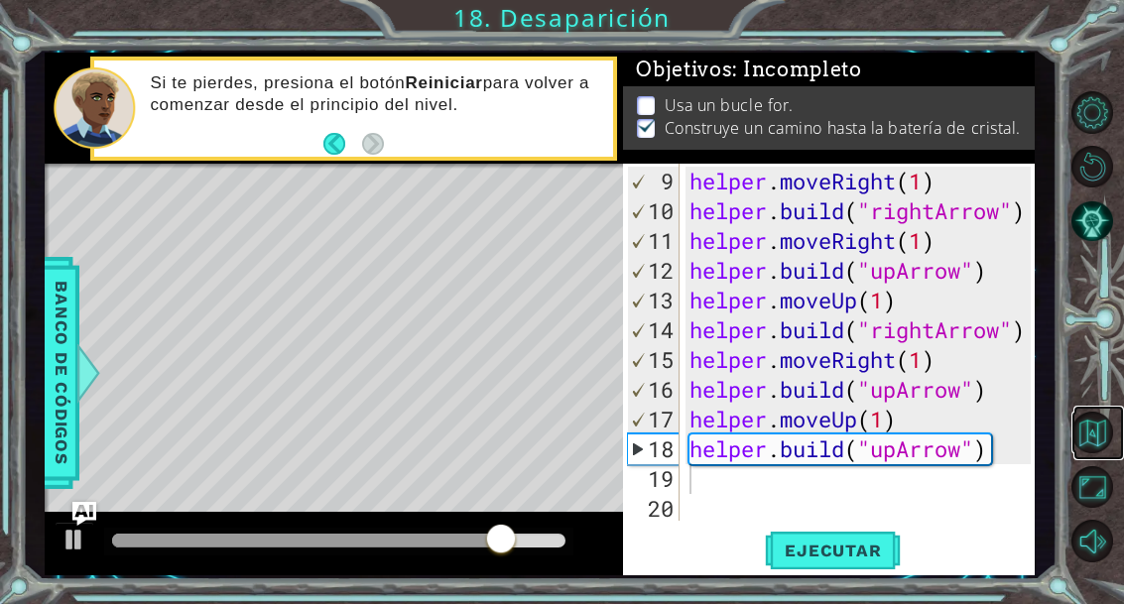
click at [1110, 454] on button "Volver al mapa" at bounding box center [1092, 433] width 43 height 43
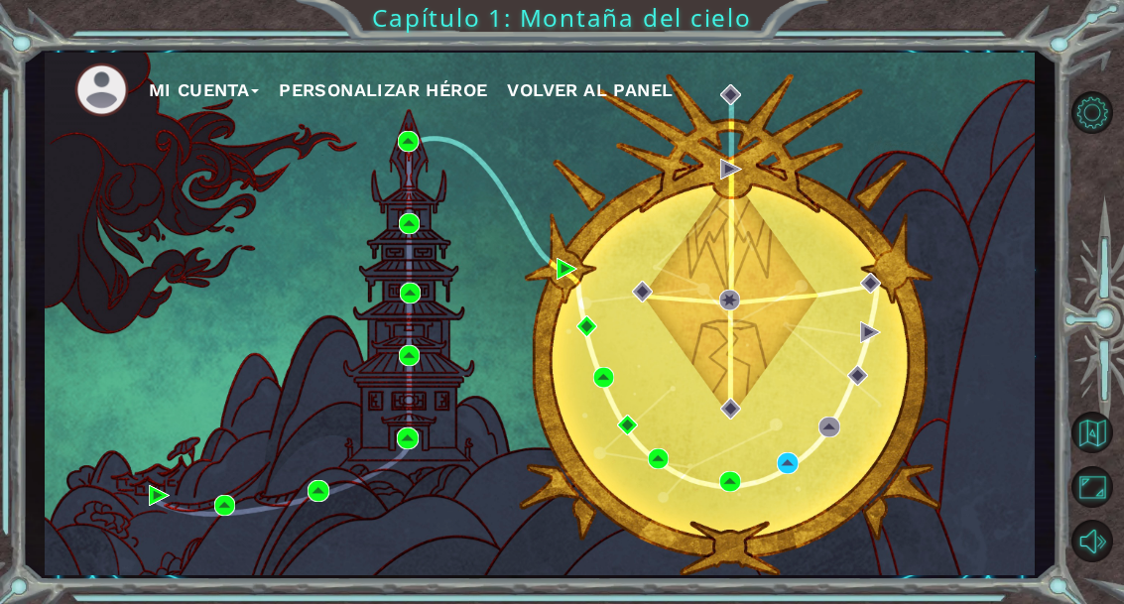
click at [710, 544] on div "Mi Cuenta Personalizar héroe Volver al panel" at bounding box center [540, 314] width 991 height 523
click at [630, 517] on div "Mi Cuenta Personalizar héroe Volver al panel" at bounding box center [540, 314] width 991 height 523
click at [655, 531] on div "Mi Cuenta Personalizar héroe Volver al panel" at bounding box center [540, 314] width 991 height 523
click at [633, 501] on div "Mi Cuenta Personalizar héroe Volver al panel" at bounding box center [540, 314] width 991 height 523
click at [625, 497] on div "Mi Cuenta Personalizar héroe Volver al panel" at bounding box center [540, 314] width 991 height 523
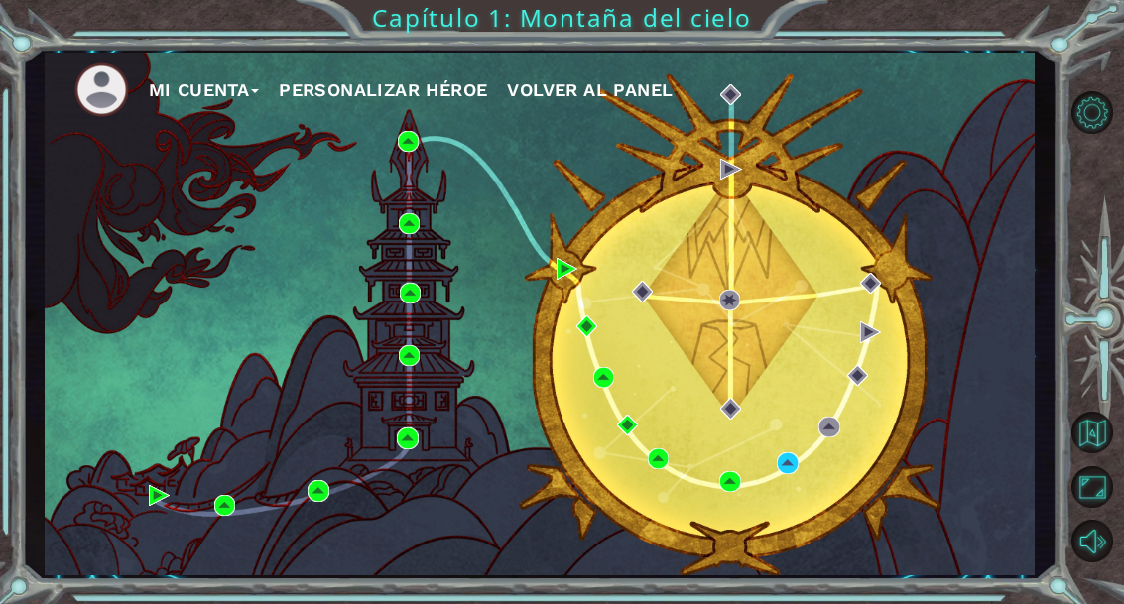
click at [591, 423] on div "Mi Cuenta Personalizar héroe Volver al panel" at bounding box center [540, 314] width 991 height 523
click at [602, 441] on div "Mi Cuenta Personalizar héroe Volver al panel" at bounding box center [540, 314] width 991 height 523
click at [603, 449] on div "Mi Cuenta Personalizar héroe Volver al panel" at bounding box center [540, 314] width 991 height 523
click at [639, 517] on div "Mi Cuenta Personalizar héroe Volver al panel" at bounding box center [540, 314] width 991 height 523
click at [695, 562] on div "Mi Cuenta Personalizar héroe Volver al panel" at bounding box center [540, 314] width 991 height 523
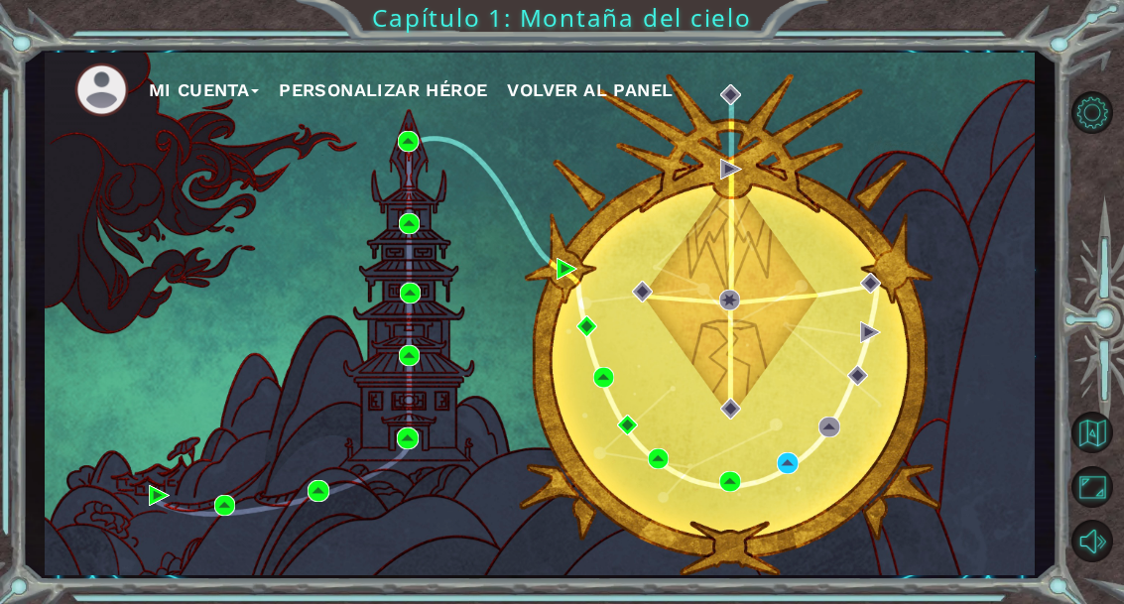
click at [708, 552] on div "Mi Cuenta Personalizar héroe Volver al panel" at bounding box center [540, 314] width 991 height 523
click at [629, 506] on div "Mi Cuenta Personalizar héroe Volver al panel" at bounding box center [540, 314] width 991 height 523
